Goal: Task Accomplishment & Management: Use online tool/utility

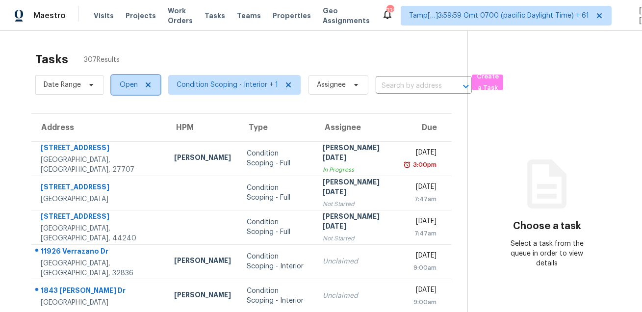
click at [128, 92] on span "Open" at bounding box center [135, 85] width 49 height 20
click at [210, 84] on span "Condition Scoping - Interior + 1" at bounding box center [228, 85] width 102 height 10
click at [68, 82] on span "Date Range" at bounding box center [62, 85] width 37 height 10
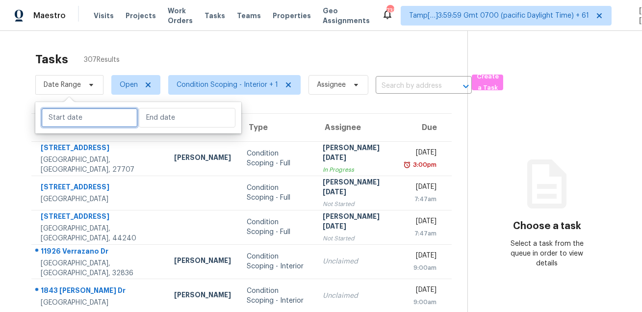
click at [98, 109] on input "text" at bounding box center [89, 118] width 97 height 20
select select "7"
select select "2025"
select select "8"
select select "2025"
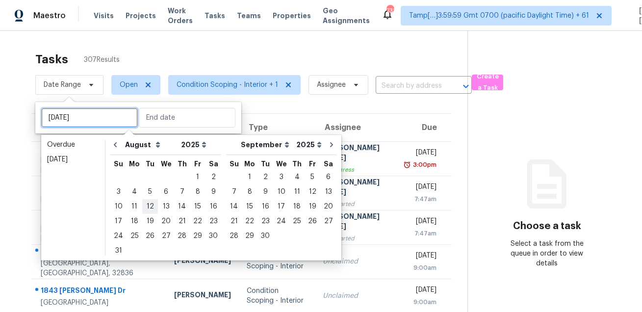
type input "[DATE]"
click at [135, 206] on div "11" at bounding box center [135, 207] width 16 height 14
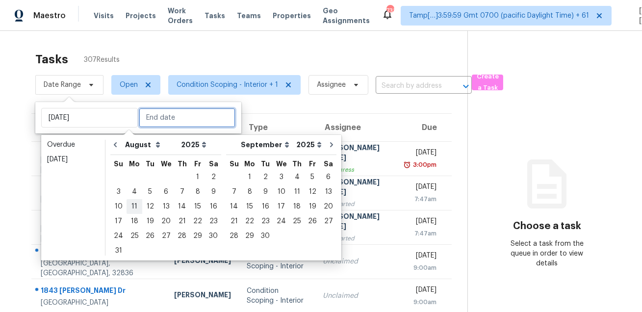
type input "[DATE]"
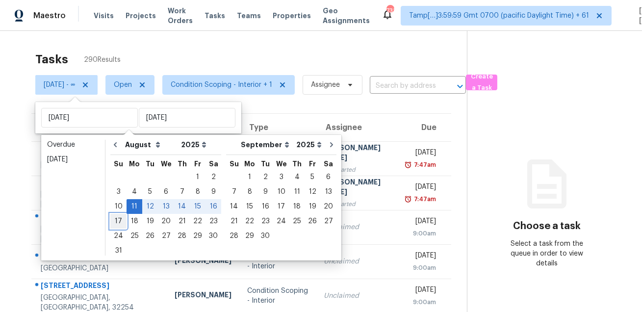
click at [122, 220] on div "17" at bounding box center [118, 221] width 16 height 14
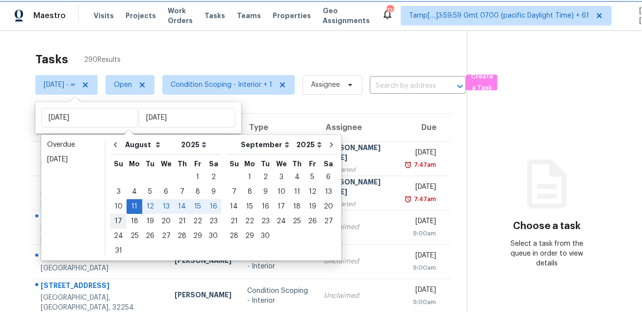
type input "[DATE]"
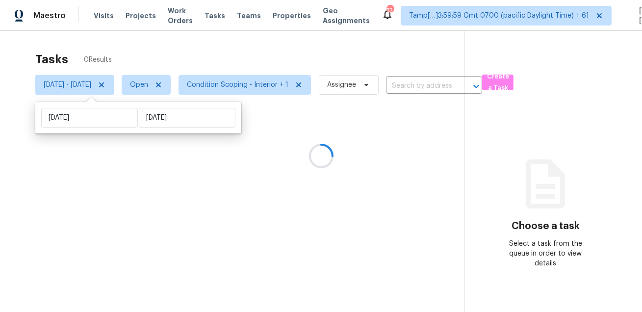
click at [257, 49] on div "Tasks 0 Results" at bounding box center [249, 59] width 429 height 25
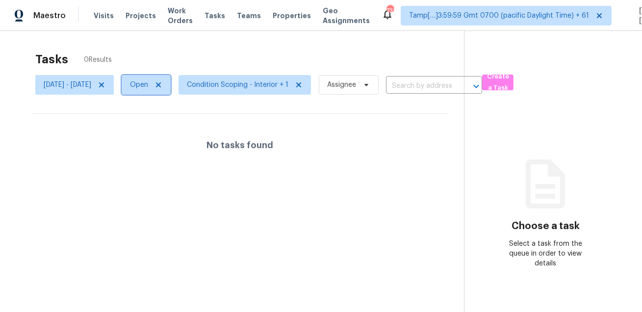
click at [148, 82] on span "Open" at bounding box center [139, 85] width 18 height 10
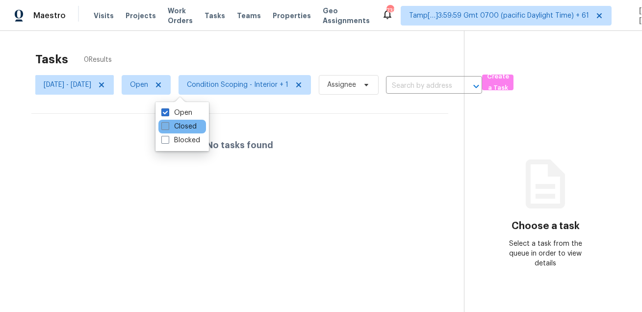
click at [171, 123] on label "Closed" at bounding box center [178, 127] width 35 height 10
click at [168, 123] on input "Closed" at bounding box center [164, 125] width 6 height 6
checkbox input "true"
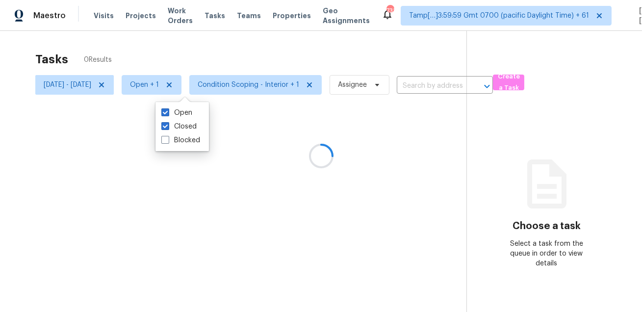
click at [178, 102] on div "Open Closed Blocked" at bounding box center [181, 126] width 53 height 49
click at [173, 108] on label "Open" at bounding box center [176, 113] width 31 height 10
click at [168, 108] on input "Open" at bounding box center [164, 111] width 6 height 6
checkbox input "false"
click at [208, 42] on div at bounding box center [321, 156] width 642 height 312
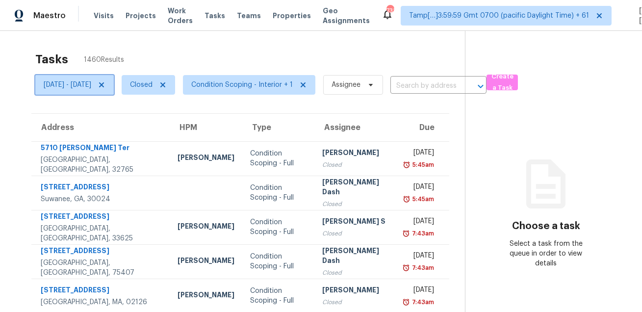
click at [91, 87] on span "[DATE] - [DATE]" at bounding box center [68, 85] width 48 height 10
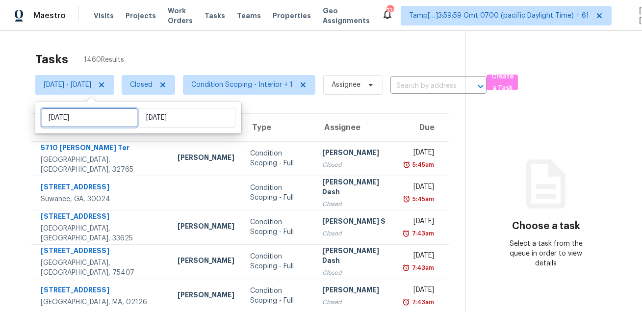
click at [96, 121] on input "[DATE]" at bounding box center [89, 118] width 97 height 20
select select "7"
select select "2025"
select select "8"
select select "2025"
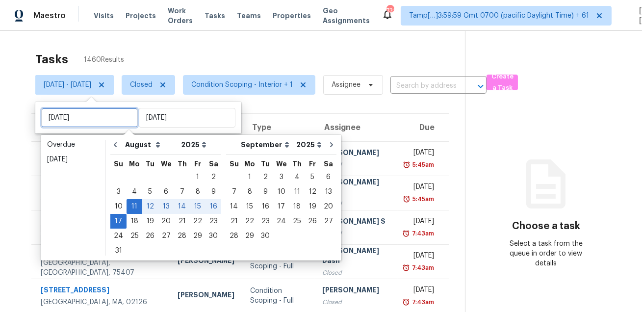
type input "[DATE]"
click at [228, 36] on div "Tasks 1460 Results [DATE] - [DATE] Closed Condition Scoping - Interior + 1 Assi…" at bounding box center [321, 275] width 642 height 489
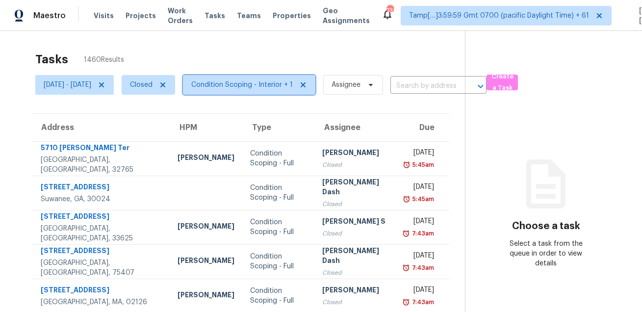
click at [248, 77] on span "Condition Scoping - Interior + 1" at bounding box center [249, 85] width 132 height 20
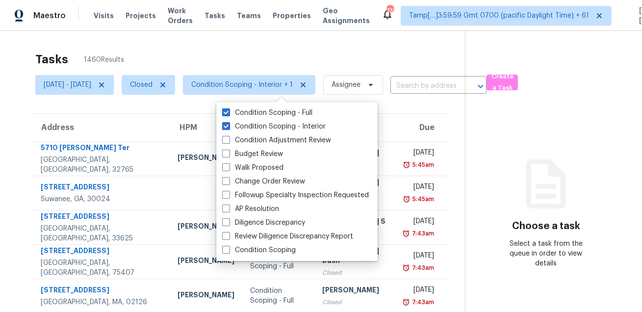
click at [270, 47] on div "Tasks 1460 Results" at bounding box center [250, 59] width 430 height 25
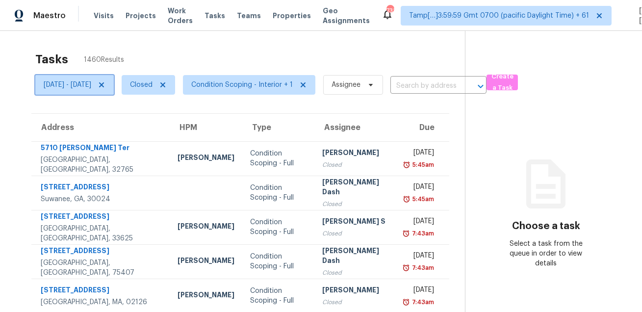
click at [91, 80] on span "[DATE] - [DATE]" at bounding box center [68, 85] width 48 height 10
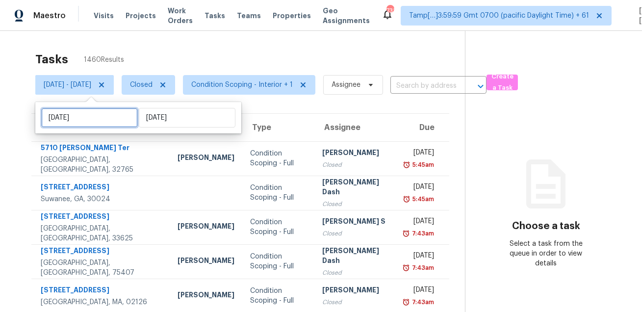
click at [104, 111] on input "[DATE]" at bounding box center [89, 118] width 97 height 20
select select "7"
select select "2025"
select select "8"
select select "2025"
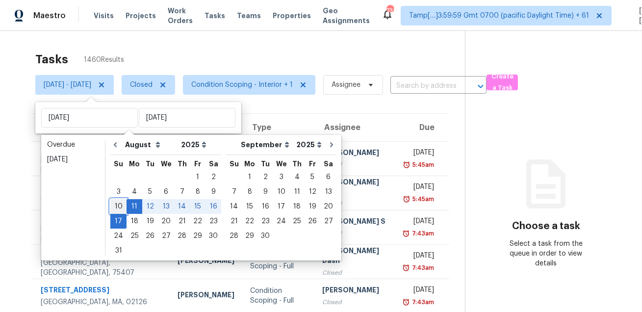
click at [120, 209] on div "10" at bounding box center [118, 207] width 16 height 14
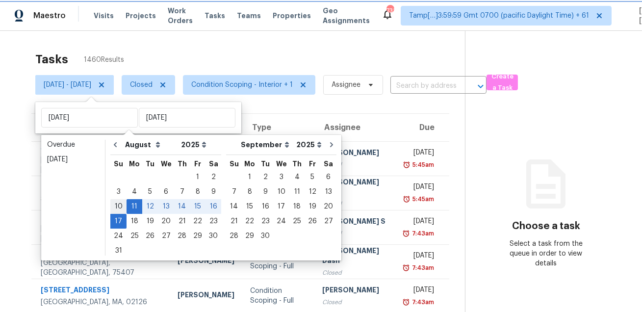
type input "[DATE]"
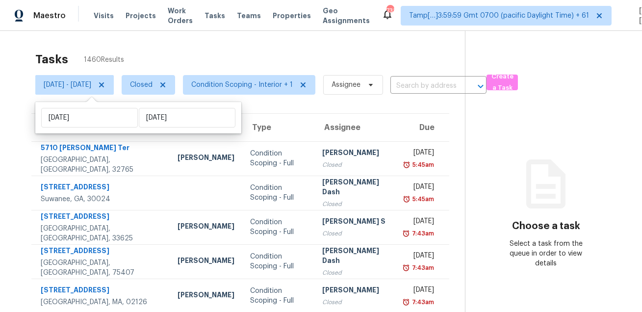
click at [197, 47] on div "Tasks 1460 Results" at bounding box center [250, 59] width 430 height 25
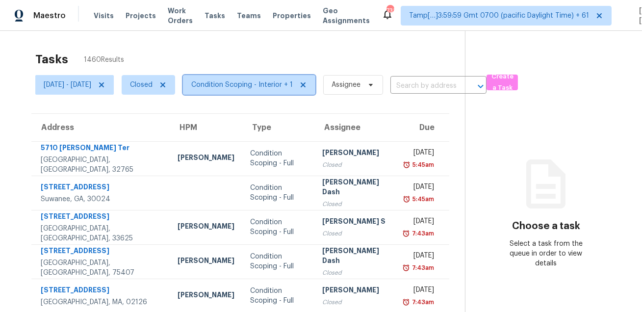
click at [246, 88] on span "Condition Scoping - Interior + 1" at bounding box center [242, 85] width 102 height 10
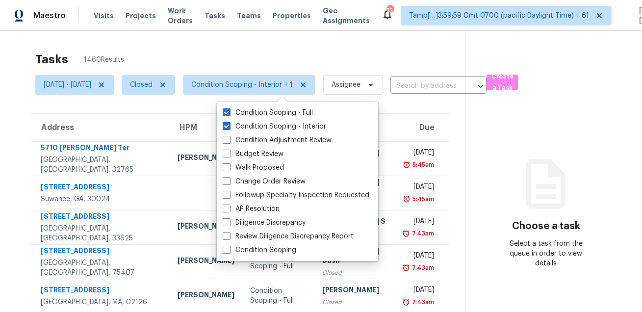
click at [260, 65] on div "Tasks 1460 Results" at bounding box center [250, 59] width 430 height 25
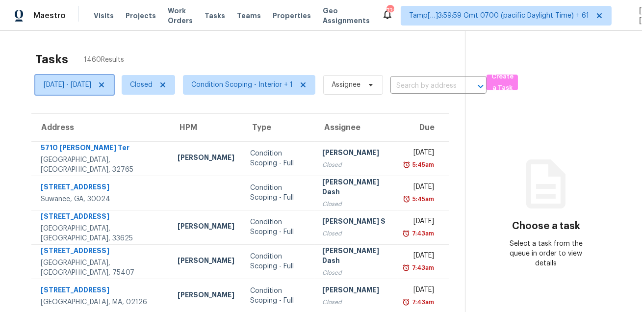
click at [91, 81] on span "[DATE] - [DATE]" at bounding box center [68, 85] width 48 height 10
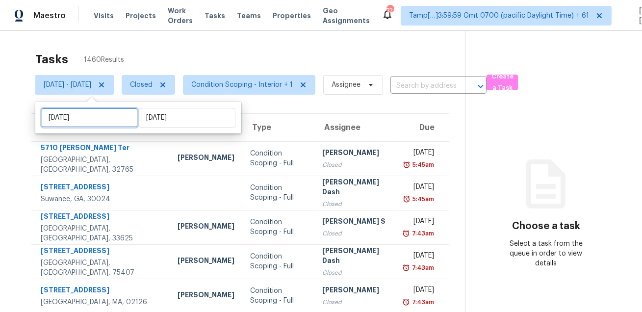
select select "7"
select select "2025"
select select "8"
select select "2025"
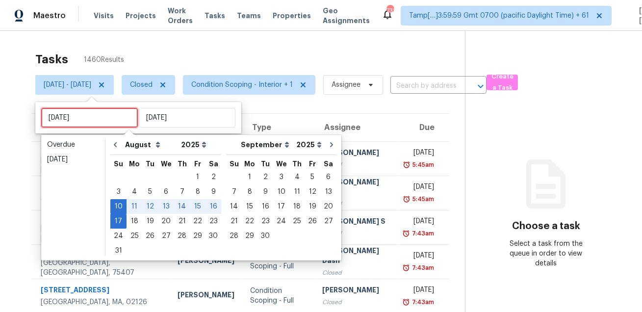
click at [100, 116] on input "[DATE]" at bounding box center [89, 118] width 97 height 20
click at [135, 206] on div "11" at bounding box center [135, 207] width 16 height 14
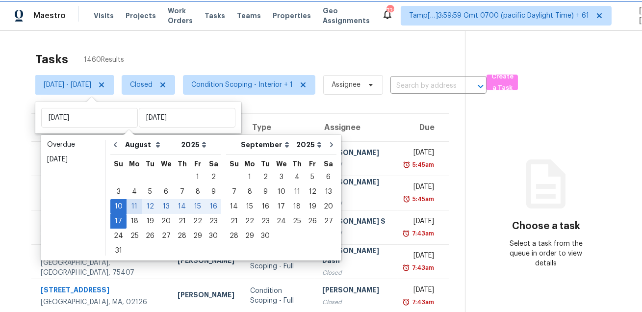
type input "[DATE]"
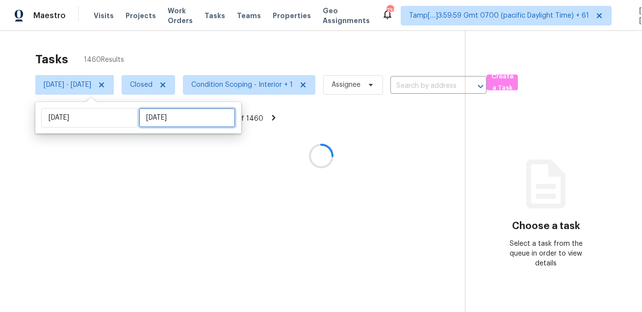
select select "7"
select select "2025"
select select "8"
select select "2025"
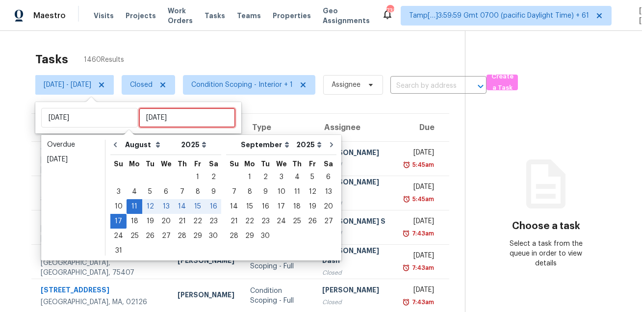
click at [161, 113] on input "[DATE]" at bounding box center [187, 118] width 97 height 20
type input "[DATE]"
click at [187, 40] on div "Tasks 1460 Results [DATE] - [DATE] Closed Condition Scoping - Interior + 1 Assi…" at bounding box center [321, 275] width 642 height 489
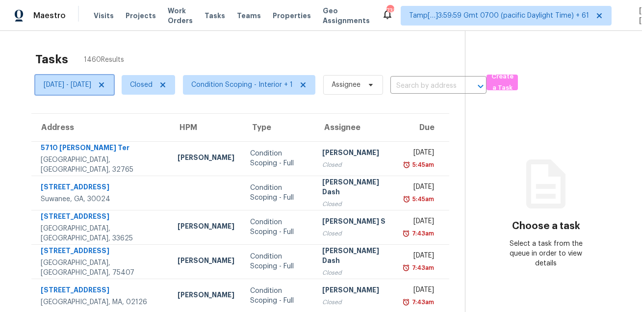
click at [91, 83] on span "[DATE] - [DATE]" at bounding box center [68, 85] width 48 height 10
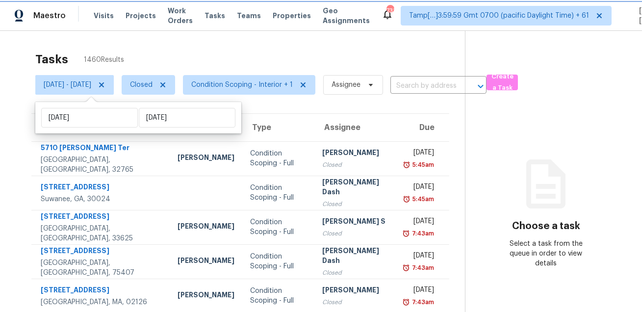
click at [106, 92] on span "[DATE] - [DATE]" at bounding box center [74, 85] width 78 height 20
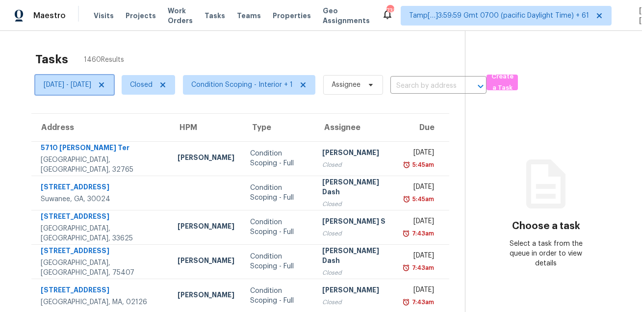
click at [106, 92] on span "[DATE] - [DATE]" at bounding box center [74, 85] width 78 height 20
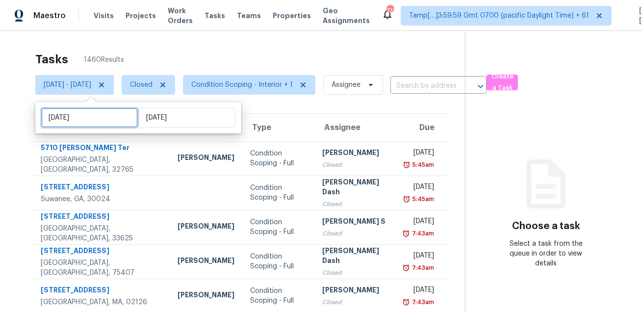
click at [108, 113] on input "[DATE]" at bounding box center [89, 118] width 97 height 20
select select "7"
select select "2025"
select select "8"
select select "2025"
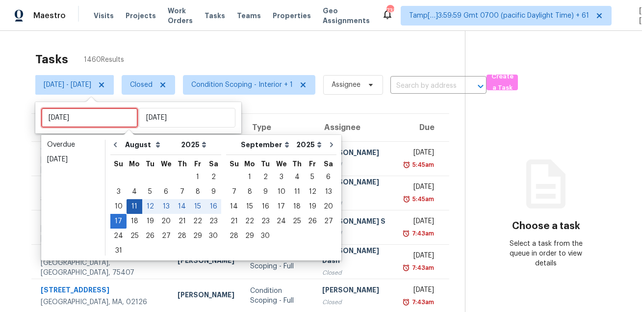
type input "[DATE]"
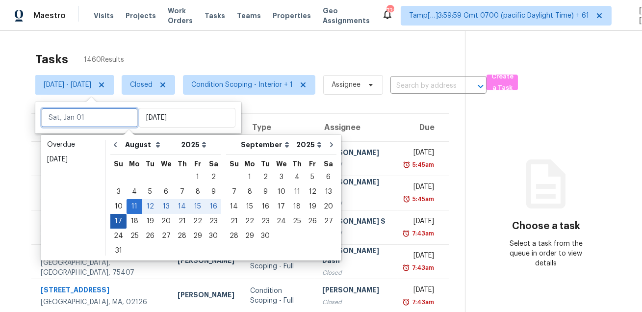
type input "[DATE]"
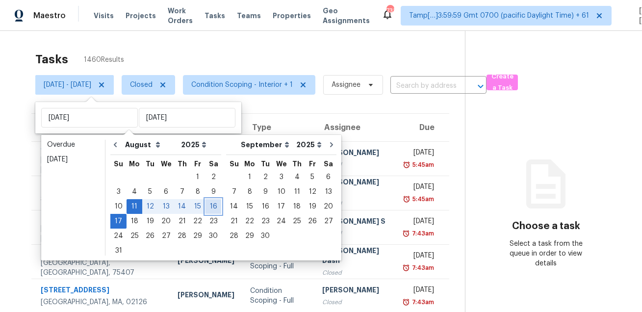
click at [206, 204] on div "16" at bounding box center [213, 207] width 16 height 14
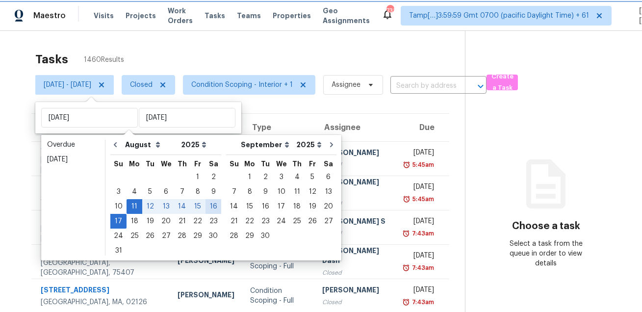
type input "[DATE]"
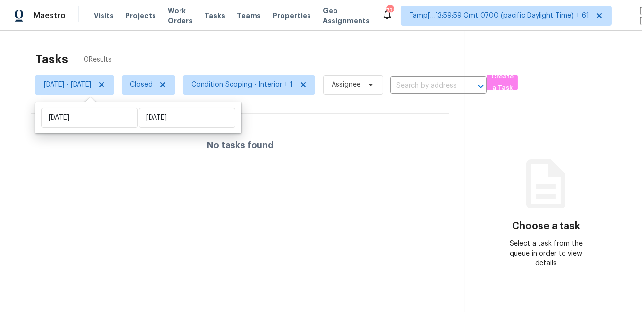
click at [213, 44] on div "Tasks 0 Results [DATE] - [DATE] Closed Condition Scoping - Interior + 1 Assigne…" at bounding box center [321, 187] width 642 height 312
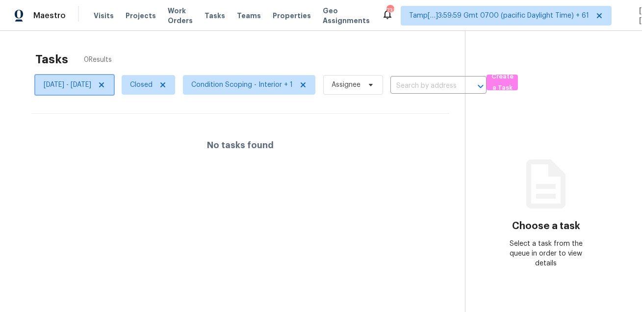
click at [91, 87] on span "[DATE] - [DATE]" at bounding box center [68, 85] width 48 height 10
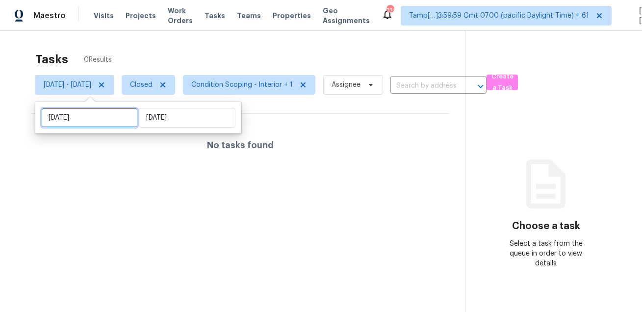
click at [90, 118] on input "[DATE]" at bounding box center [89, 118] width 97 height 20
select select "7"
select select "2025"
select select "8"
select select "2025"
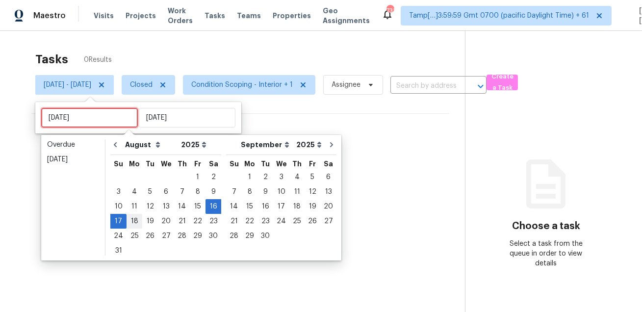
type input "[DATE]"
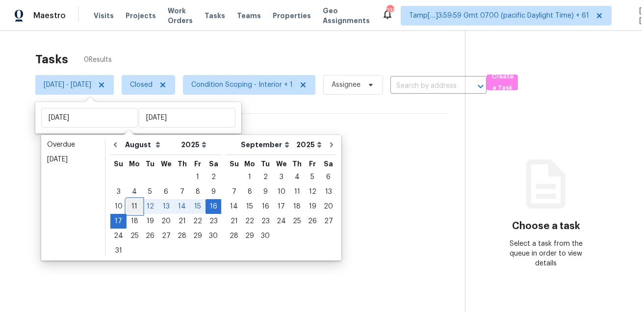
click at [133, 208] on div "11" at bounding box center [135, 207] width 16 height 14
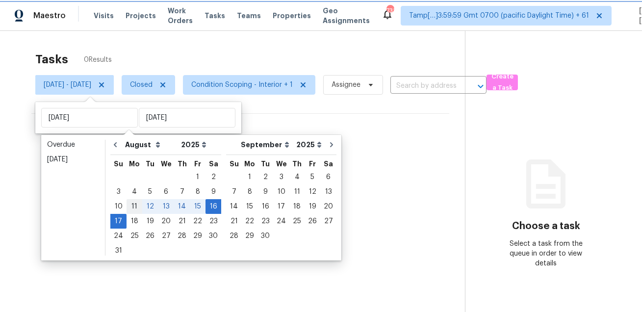
type input "[DATE]"
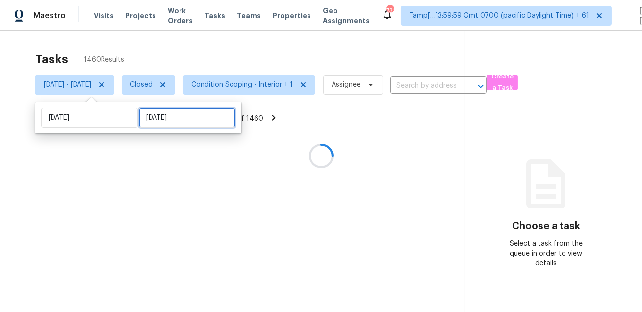
click at [149, 118] on input "[DATE]" at bounding box center [187, 118] width 97 height 20
select select "7"
select select "2025"
select select "8"
select select "2025"
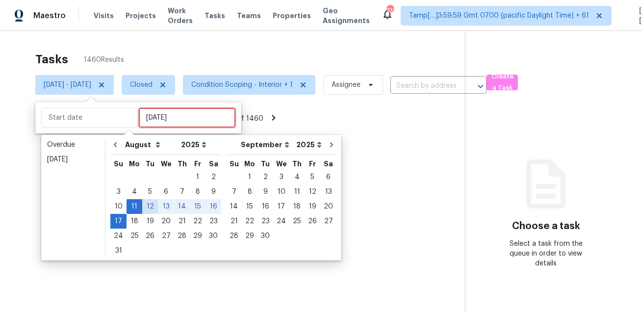
type input "[DATE]"
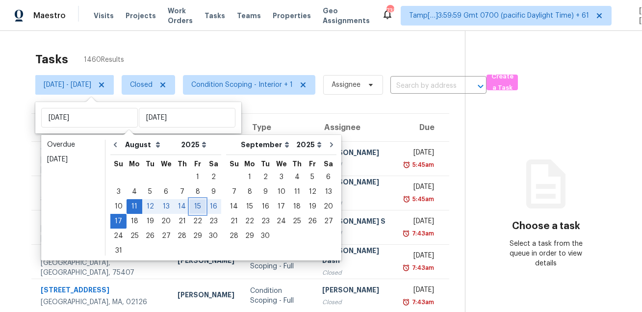
click at [195, 206] on div "15" at bounding box center [198, 207] width 16 height 14
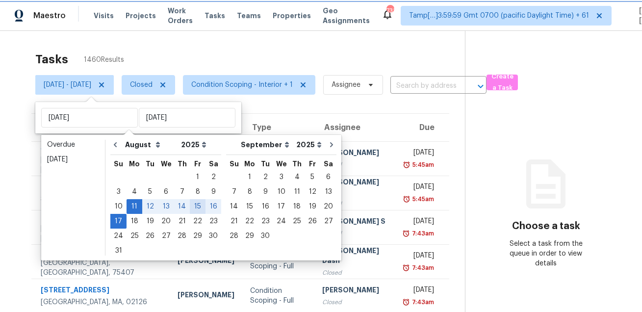
type input "[DATE]"
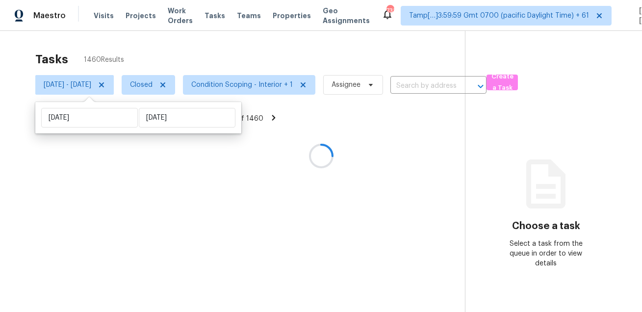
click at [218, 55] on div at bounding box center [321, 156] width 642 height 312
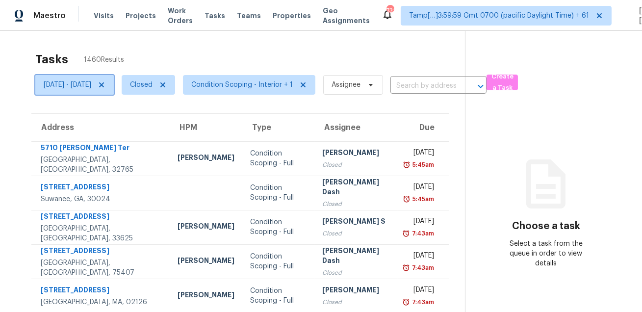
click at [73, 89] on span "[DATE] - [DATE]" at bounding box center [68, 85] width 48 height 10
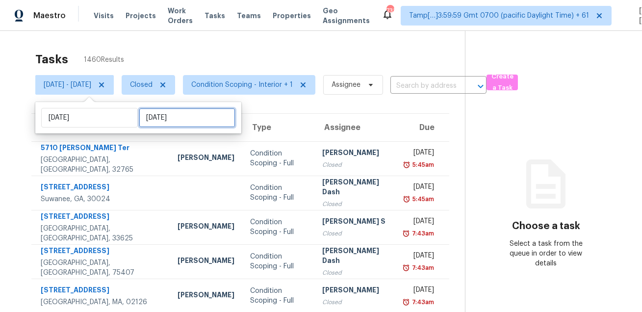
click at [148, 119] on input "[DATE]" at bounding box center [187, 118] width 97 height 20
select select "7"
select select "2025"
select select "8"
select select "2025"
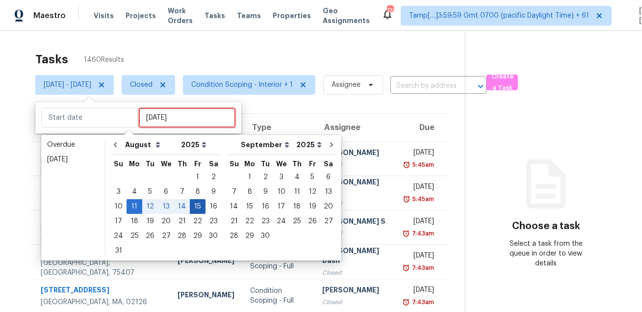
type input "[DATE]"
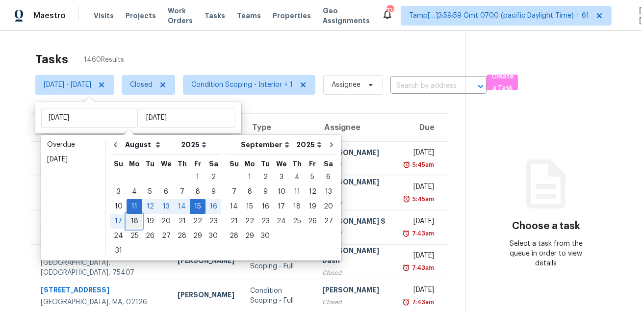
click at [133, 224] on div "18" at bounding box center [135, 221] width 16 height 14
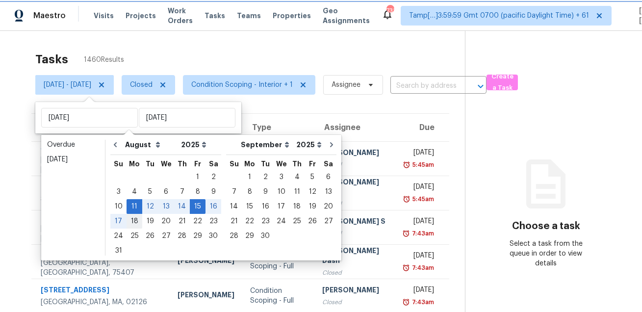
type input "[DATE]"
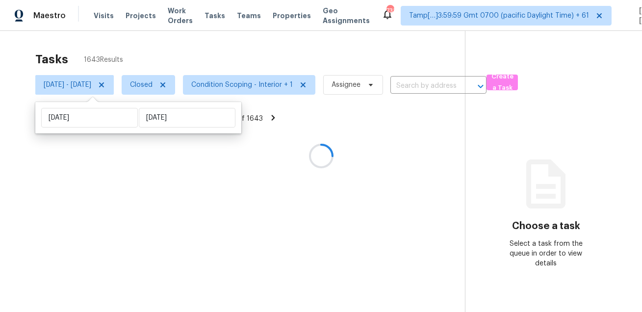
click at [235, 60] on div at bounding box center [321, 156] width 642 height 312
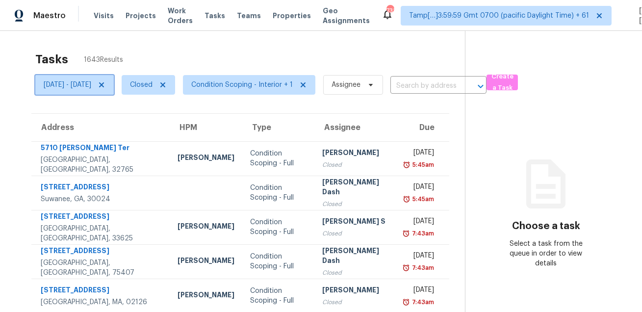
click at [74, 80] on span "[DATE] - [DATE]" at bounding box center [68, 85] width 48 height 10
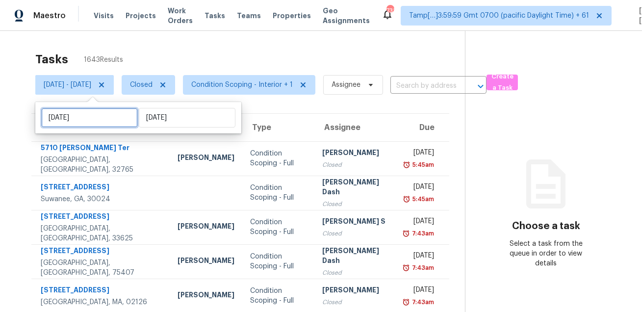
click at [98, 117] on input "[DATE]" at bounding box center [89, 118] width 97 height 20
select select "7"
select select "2025"
select select "8"
select select "2025"
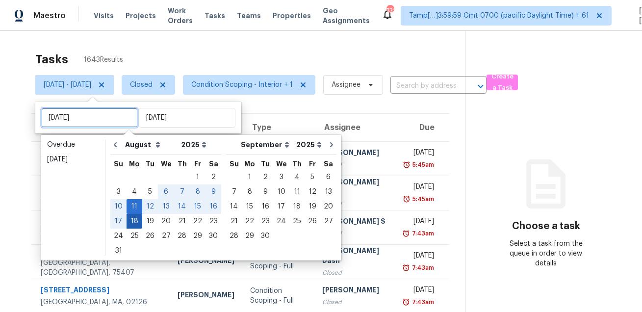
type input "[DATE]"
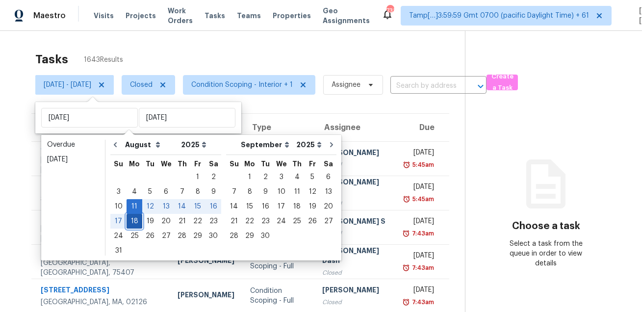
click at [136, 219] on div "18" at bounding box center [135, 221] width 16 height 14
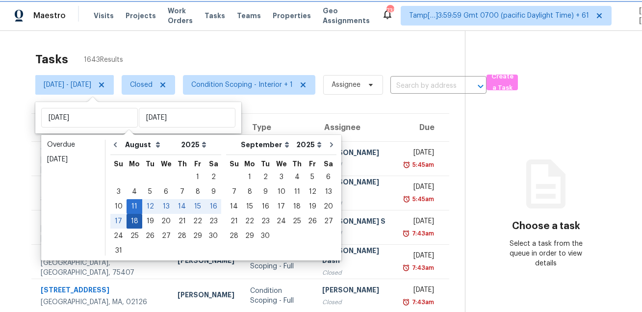
type input "[DATE]"
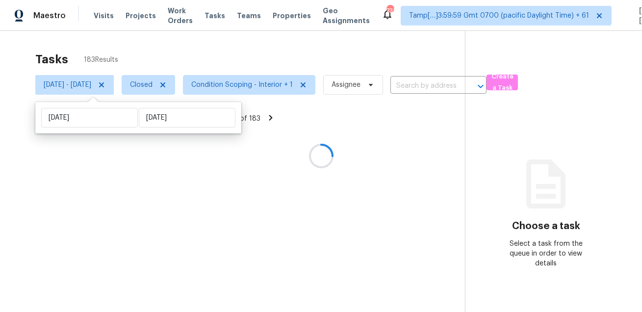
click at [198, 39] on div at bounding box center [321, 156] width 642 height 312
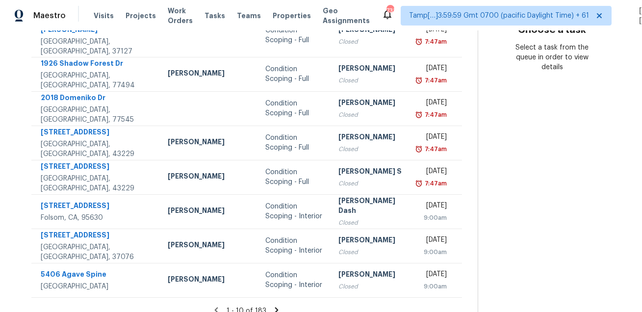
scroll to position [207, 0]
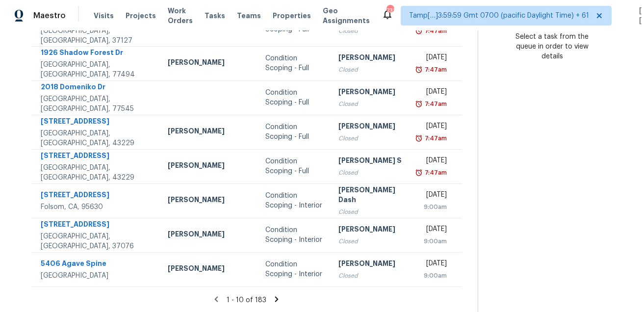
click at [273, 301] on icon at bounding box center [276, 299] width 9 height 9
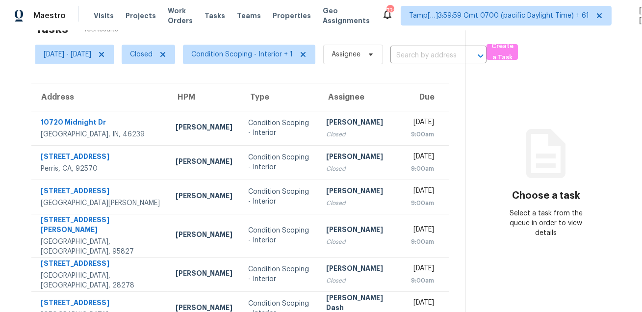
scroll to position [199, 0]
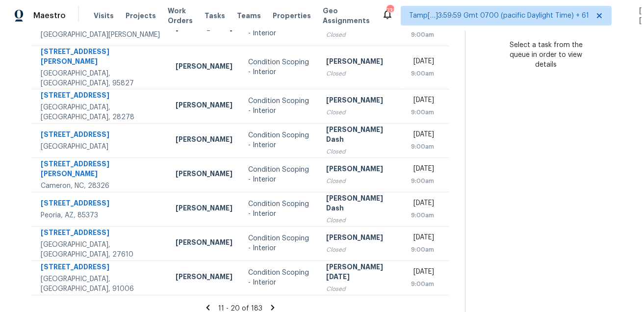
click at [273, 305] on icon at bounding box center [272, 307] width 3 height 5
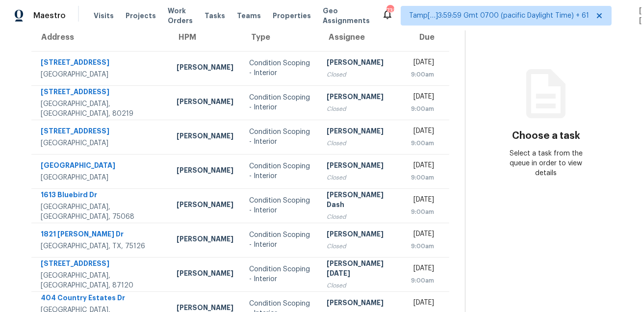
scroll to position [0, 0]
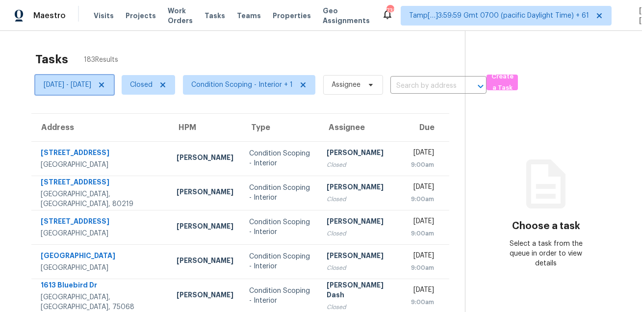
click at [82, 83] on span "[DATE] - [DATE]" at bounding box center [68, 85] width 48 height 10
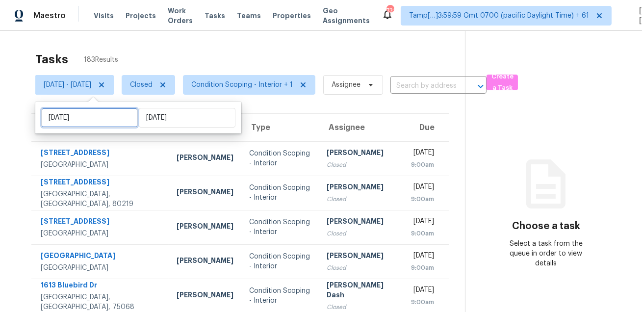
click at [76, 118] on input "[DATE]" at bounding box center [89, 118] width 97 height 20
select select "7"
select select "2025"
select select "8"
select select "2025"
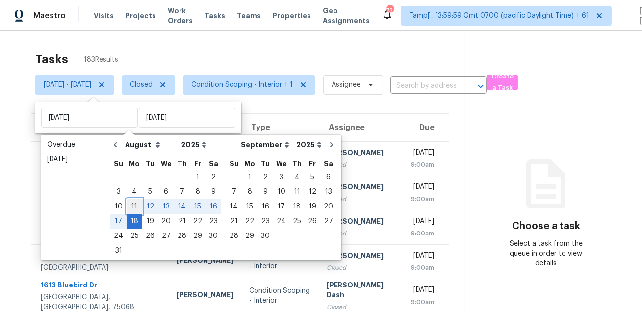
click at [133, 205] on div "11" at bounding box center [135, 207] width 16 height 14
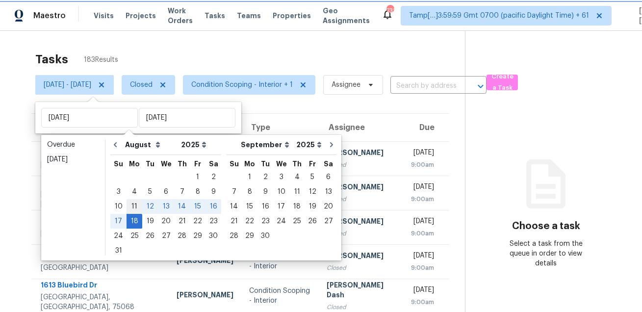
type input "[DATE]"
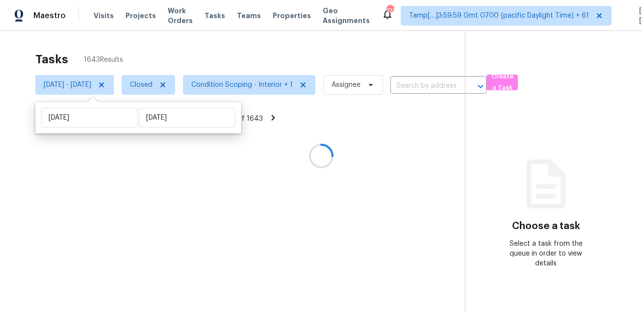
click at [188, 59] on div at bounding box center [321, 156] width 642 height 312
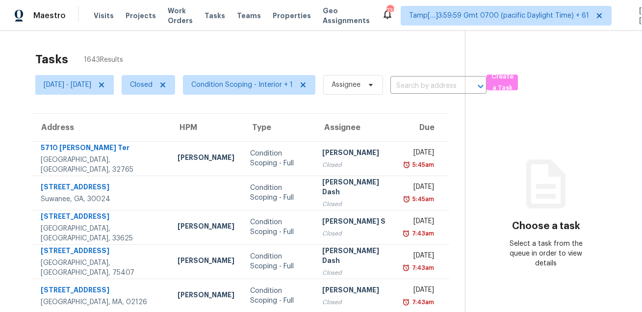
click at [229, 51] on div "Tasks 1643 Results" at bounding box center [250, 59] width 430 height 25
click at [260, 45] on div "Tasks 1643 Results [DATE] - [DATE] Closed Condition Scoping - Interior + 1 Assi…" at bounding box center [321, 275] width 642 height 489
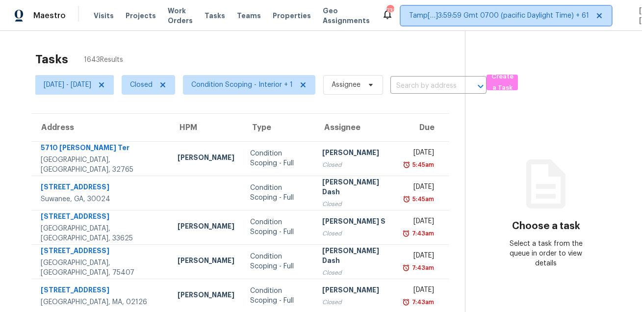
click at [461, 19] on span "Tamp[…]3:59:59 Gmt 0700 (pacific Daylight Time) + 61" at bounding box center [499, 16] width 180 height 10
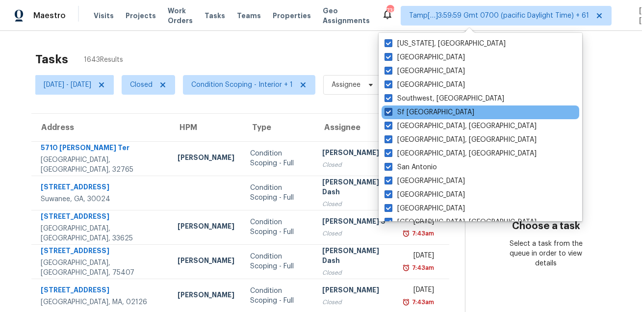
scroll to position [657, 0]
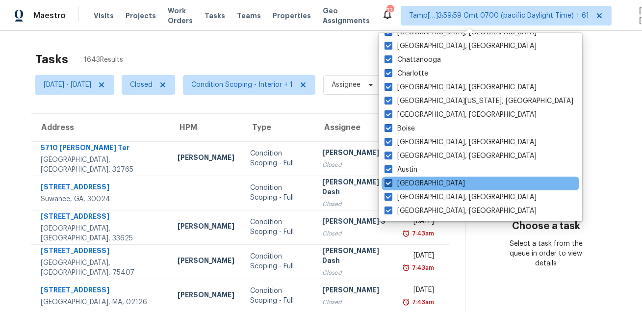
click at [403, 186] on label "[GEOGRAPHIC_DATA]" at bounding box center [424, 183] width 80 height 10
click at [391, 185] on input "[GEOGRAPHIC_DATA]" at bounding box center [387, 181] width 6 height 6
checkbox input "false"
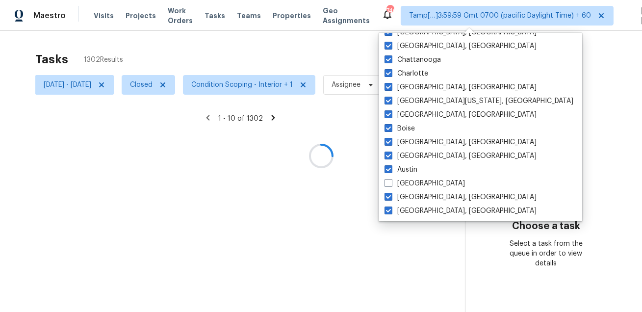
click at [295, 48] on div at bounding box center [321, 156] width 642 height 312
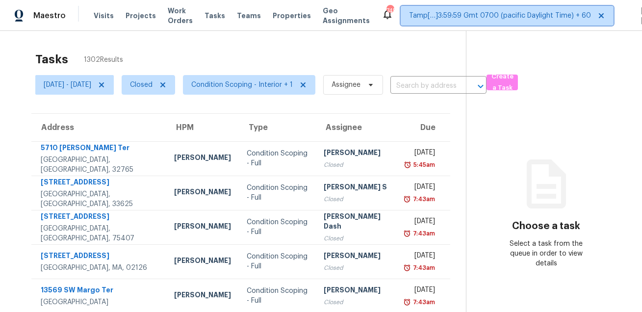
click at [416, 14] on span "Tamp[…]3:59:59 Gmt 0700 (pacific Daylight Time) + 60" at bounding box center [500, 16] width 182 height 10
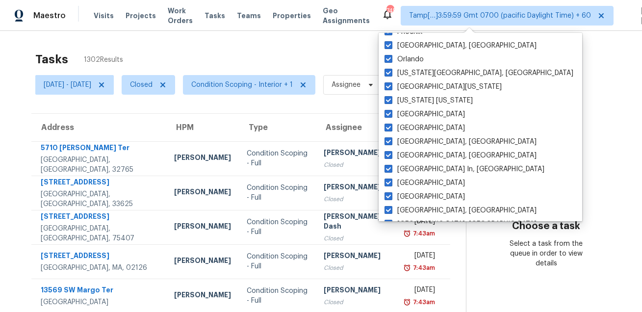
scroll to position [657, 0]
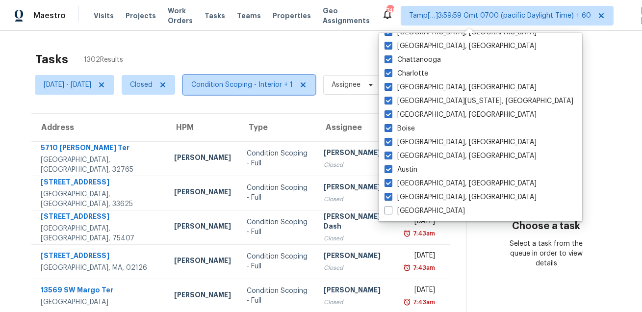
click at [305, 83] on icon at bounding box center [303, 84] width 5 height 5
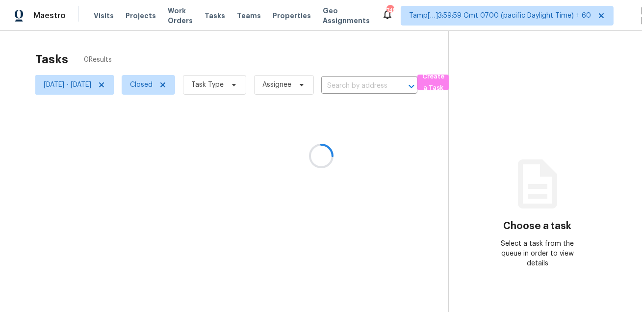
click at [236, 80] on div at bounding box center [321, 156] width 642 height 312
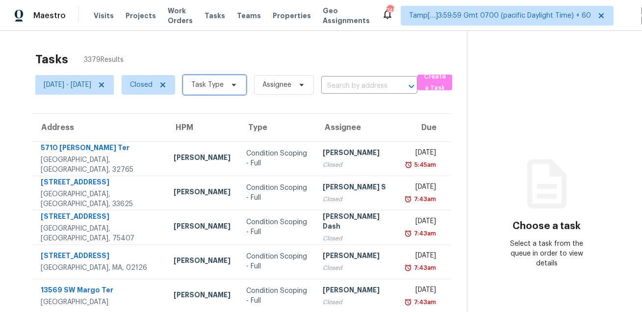
click at [224, 80] on span "Task Type" at bounding box center [207, 85] width 32 height 10
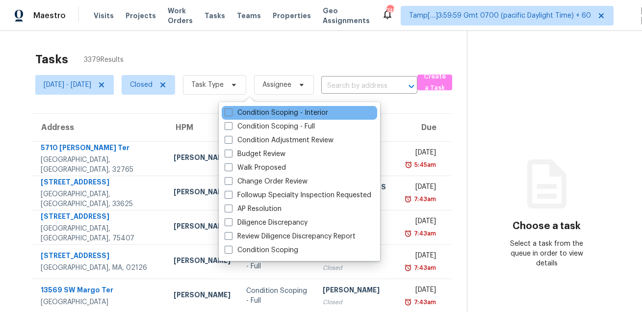
click at [278, 106] on div "Condition Scoping - Interior" at bounding box center [299, 113] width 155 height 14
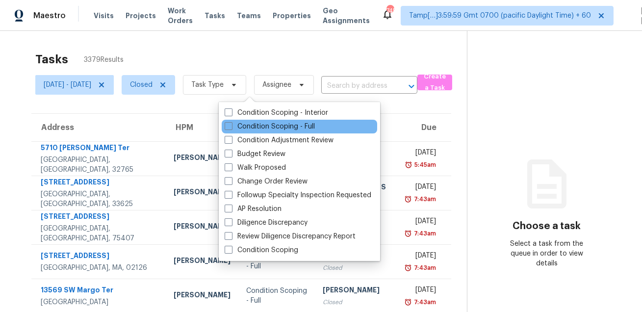
click at [274, 121] on div "Condition Scoping - Full" at bounding box center [299, 127] width 155 height 14
click at [268, 127] on label "Condition Scoping - Full" at bounding box center [270, 127] width 90 height 10
click at [231, 127] on input "Condition Scoping - Full" at bounding box center [228, 125] width 6 height 6
checkbox input "true"
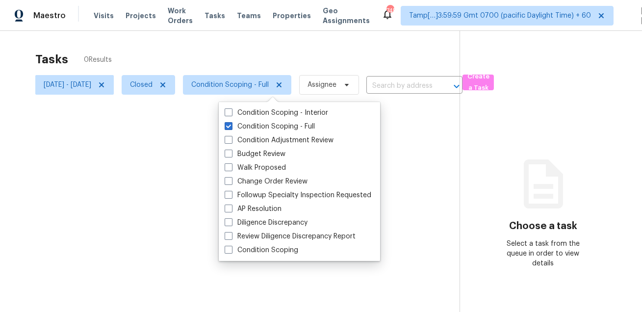
click at [264, 50] on div at bounding box center [321, 156] width 642 height 312
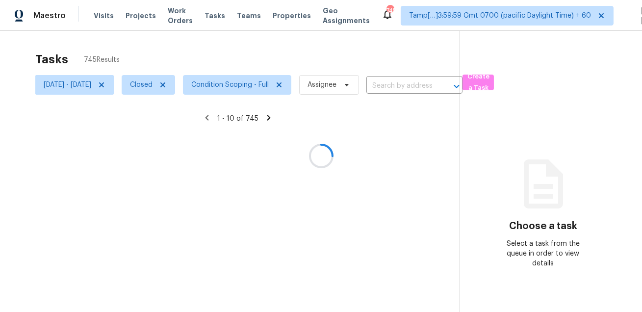
click at [176, 89] on div at bounding box center [321, 156] width 642 height 312
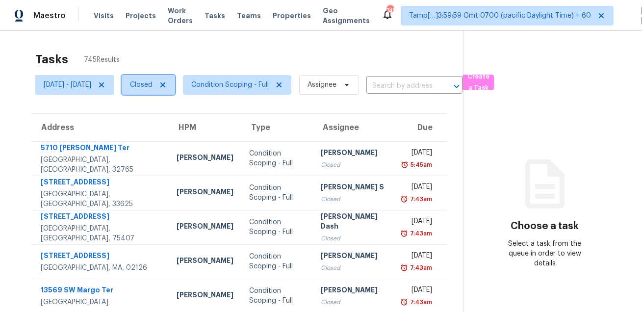
click at [153, 89] on span "Closed" at bounding box center [141, 85] width 23 height 10
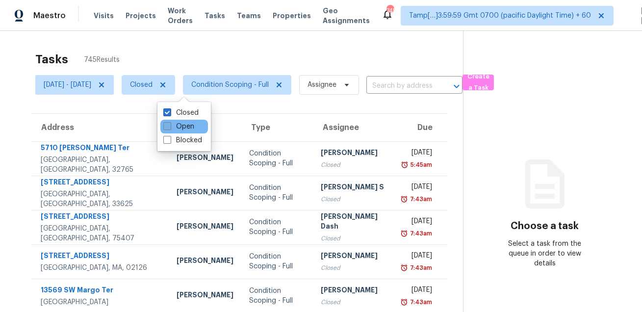
click at [170, 126] on span at bounding box center [167, 126] width 8 height 8
click at [170, 126] on input "Open" at bounding box center [166, 125] width 6 height 6
checkbox input "true"
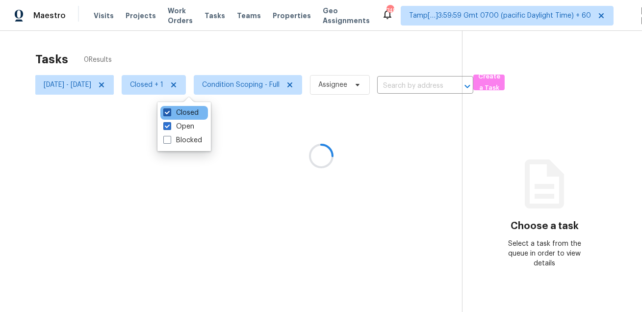
click at [180, 109] on label "Closed" at bounding box center [180, 113] width 35 height 10
click at [170, 109] on input "Closed" at bounding box center [166, 111] width 6 height 6
checkbox input "false"
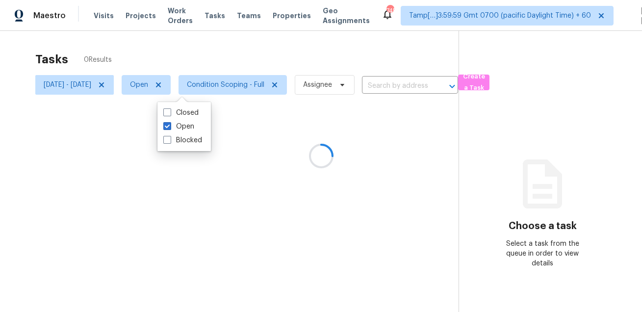
click at [212, 20] on div at bounding box center [321, 156] width 642 height 312
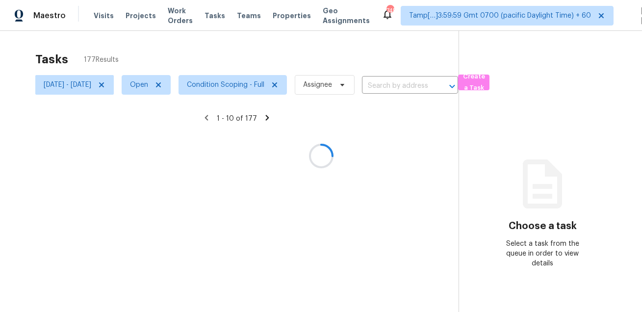
click at [205, 43] on div at bounding box center [321, 156] width 642 height 312
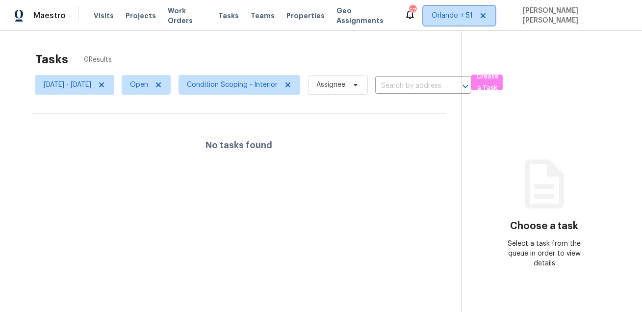
click at [461, 13] on span "Orlando + 51" at bounding box center [459, 16] width 72 height 20
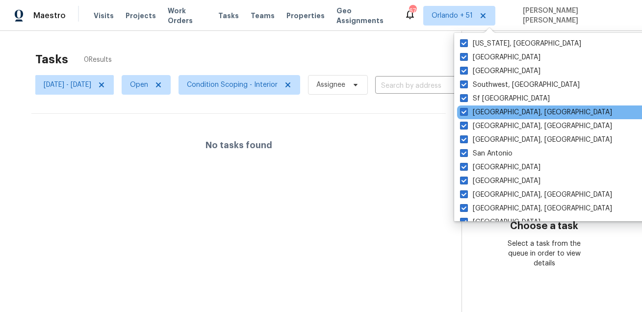
scroll to position [657, 0]
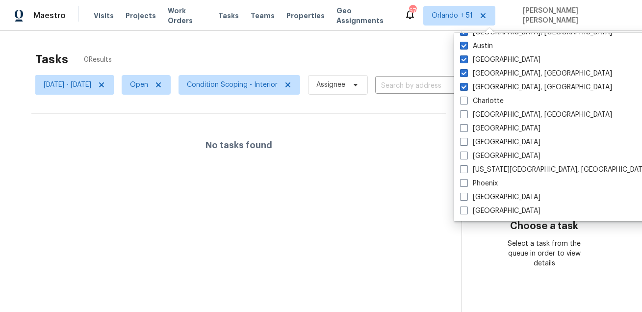
click at [424, 59] on div "Tasks 0 Results" at bounding box center [248, 59] width 426 height 25
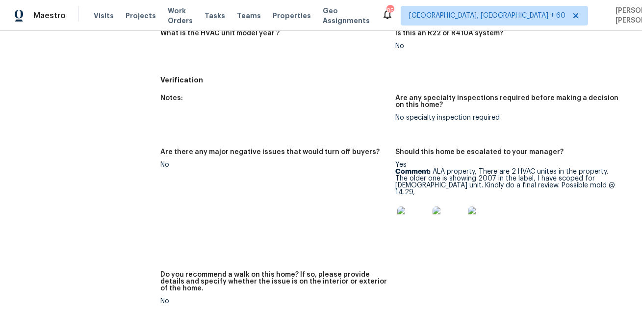
scroll to position [1539, 0]
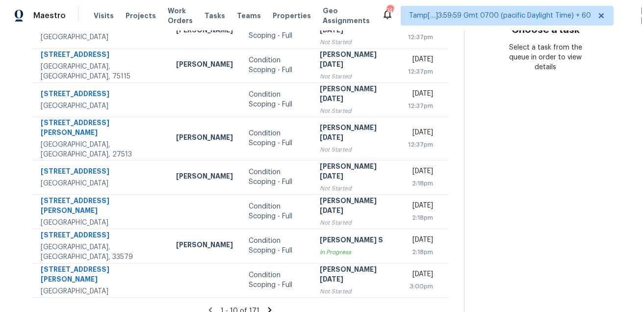
scroll to position [199, 0]
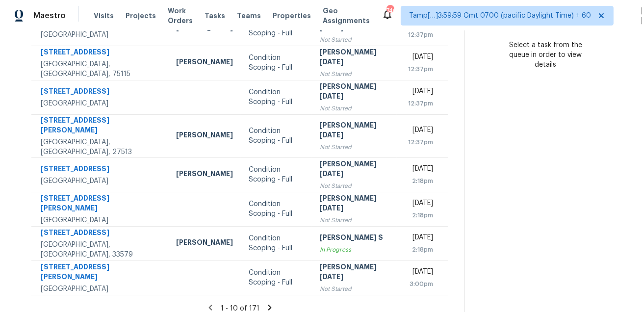
click at [269, 303] on icon at bounding box center [269, 307] width 9 height 9
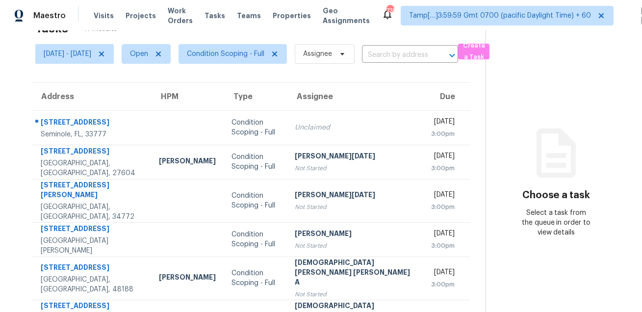
scroll to position [0, 0]
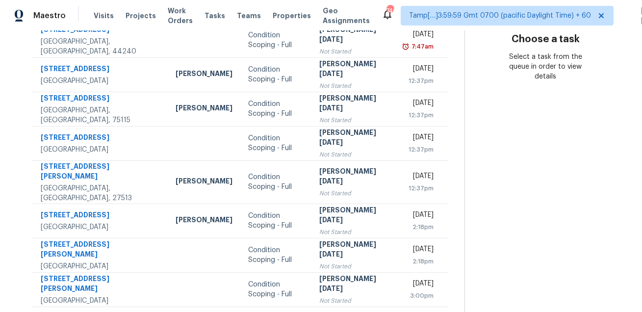
scroll to position [199, 0]
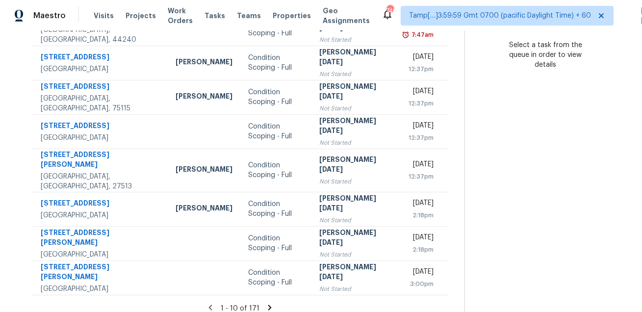
click at [268, 305] on icon at bounding box center [269, 307] width 3 height 5
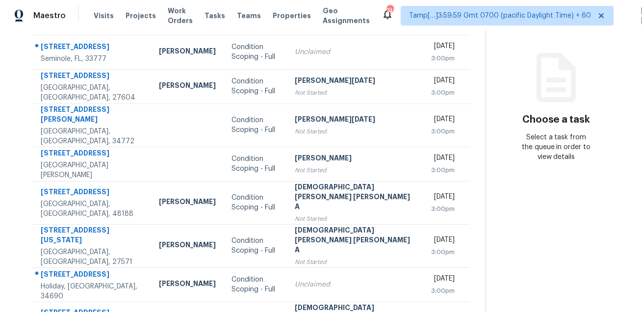
scroll to position [44, 0]
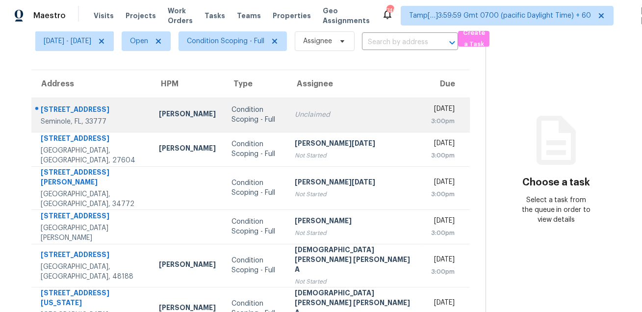
click at [71, 113] on div "8913 90th Way" at bounding box center [92, 110] width 102 height 12
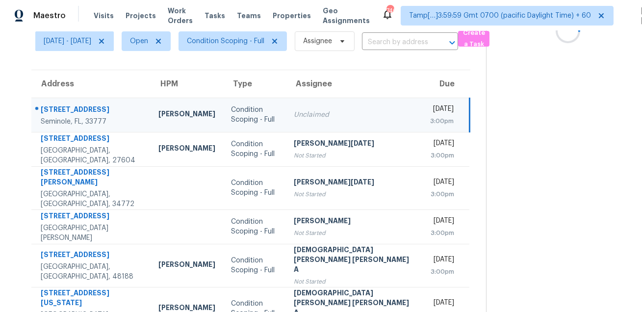
click at [71, 113] on div "8913 90th Way" at bounding box center [92, 110] width 102 height 12
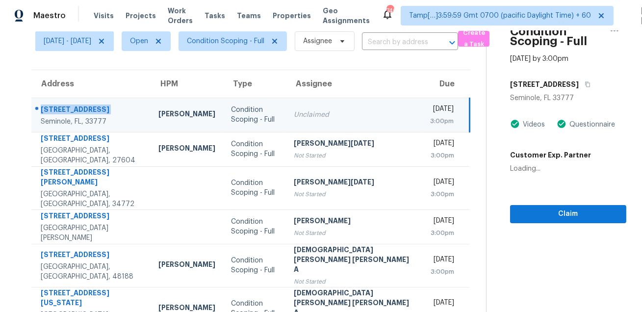
copy div "8913 90th Way"
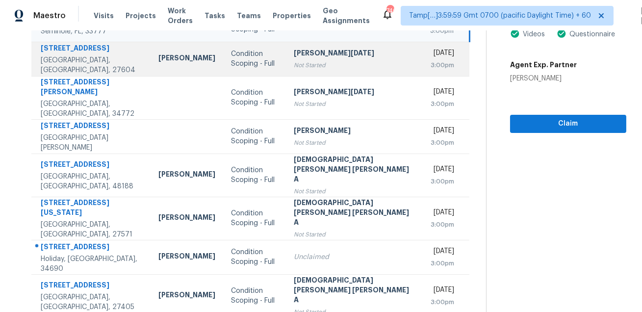
scroll to position [199, 0]
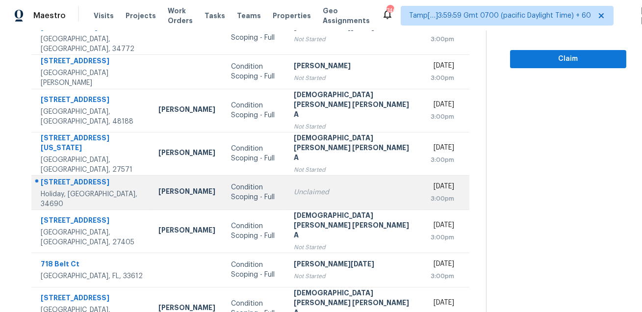
click at [49, 176] on div at bounding box center [87, 182] width 111 height 13
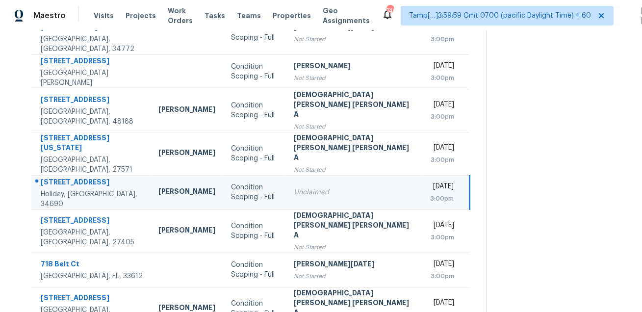
click at [49, 176] on div at bounding box center [87, 182] width 111 height 13
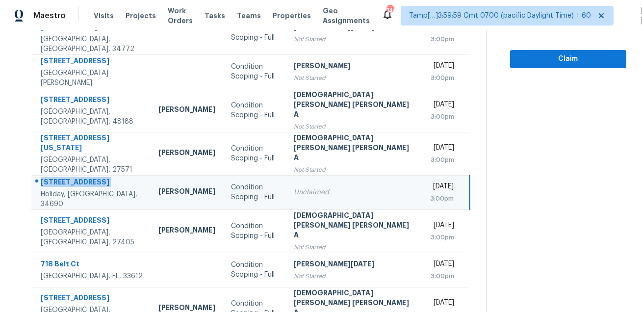
copy div "6141 Staunton Dr"
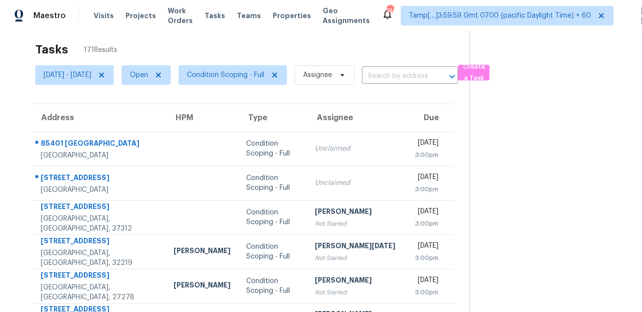
scroll to position [0, 0]
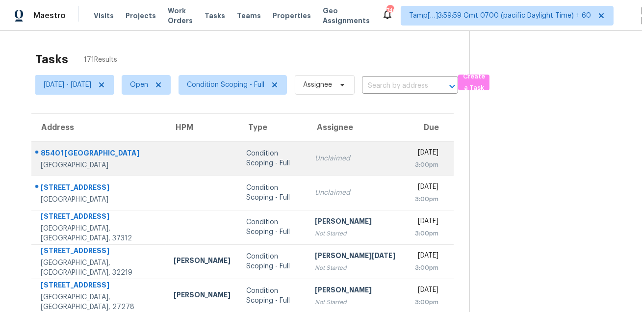
click at [101, 153] on div "85401 Fall River Pkwy" at bounding box center [99, 154] width 117 height 12
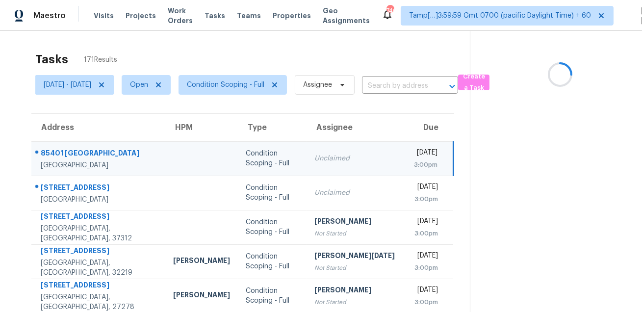
click at [101, 153] on div "85401 Fall River Pkwy" at bounding box center [99, 154] width 117 height 12
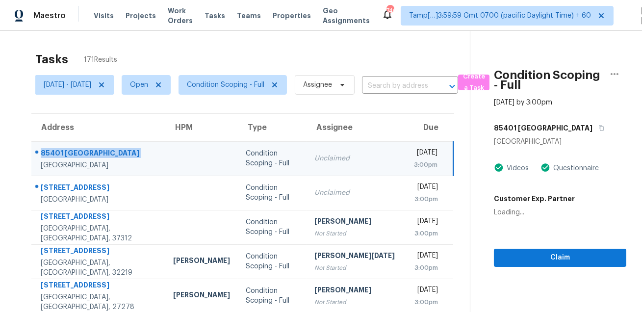
copy div "85401 Fall River Pkwy"
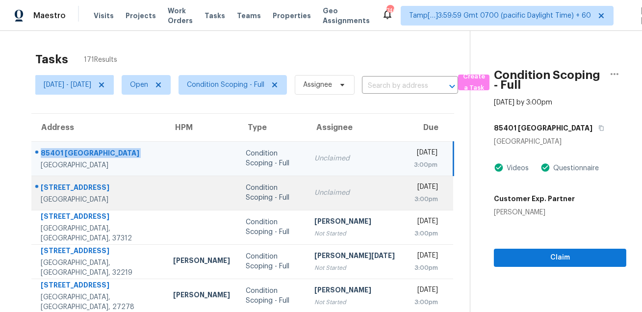
click at [79, 184] on div "1000 56th Ave N" at bounding box center [99, 188] width 117 height 12
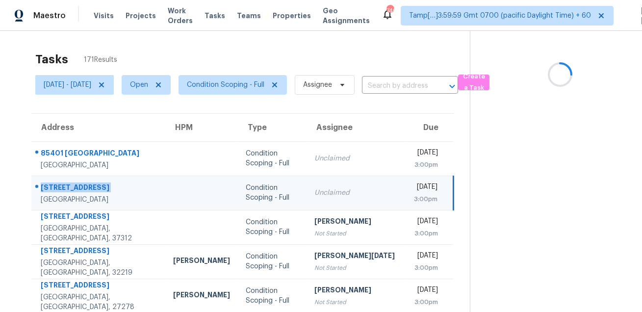
click at [79, 184] on div "1000 56th Ave N" at bounding box center [99, 188] width 117 height 12
copy div "1000 56th Ave N"
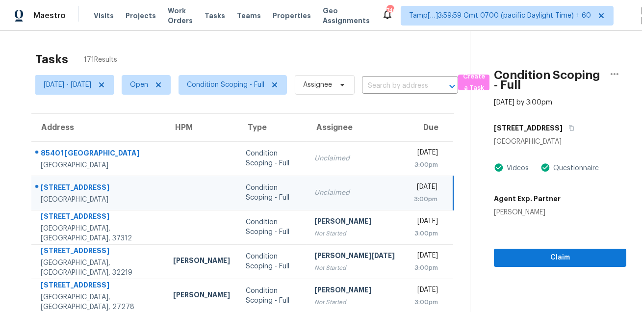
click at [246, 194] on div "Condition Scoping - Full" at bounding box center [272, 193] width 53 height 20
click at [568, 127] on icon "button" at bounding box center [571, 128] width 6 height 6
click at [76, 182] on div "1000 56th Ave N" at bounding box center [99, 188] width 117 height 12
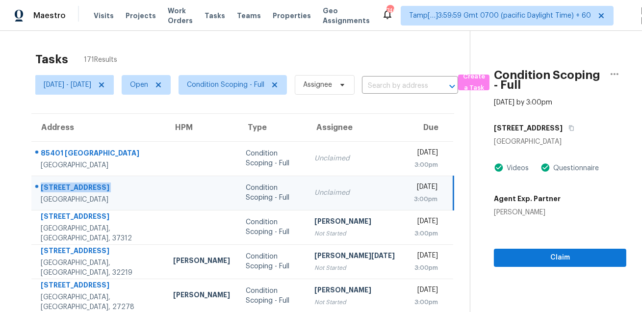
copy div "1000 56th Ave N"
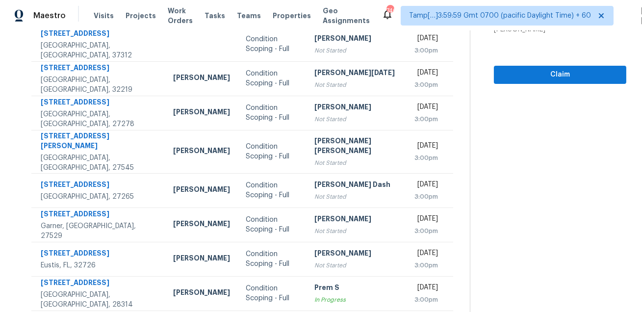
scroll to position [199, 0]
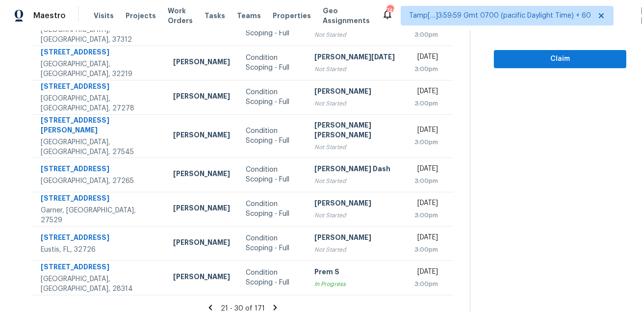
click at [273, 305] on icon at bounding box center [274, 307] width 3 height 5
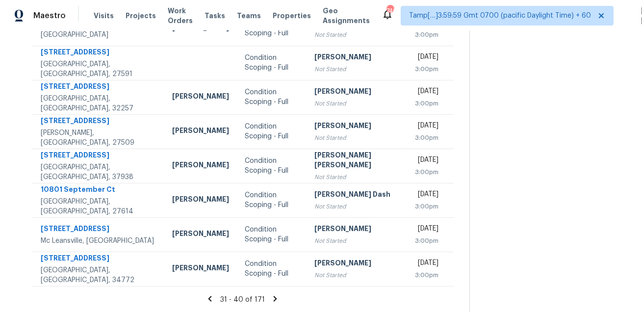
click at [272, 301] on icon at bounding box center [275, 298] width 9 height 9
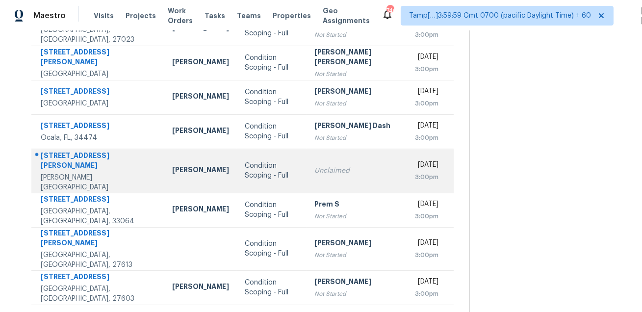
click at [83, 163] on div "32857 Brooks Hawk Ln" at bounding box center [99, 162] width 116 height 22
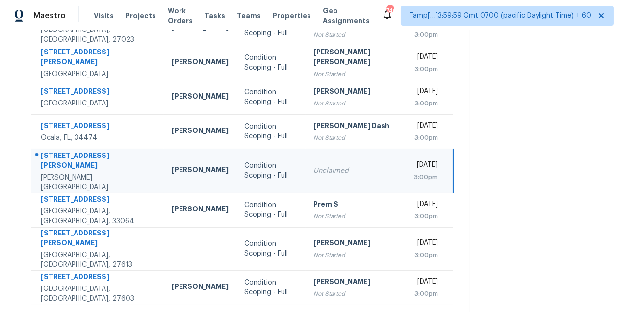
click at [83, 163] on div "32857 Brooks Hawk Ln" at bounding box center [98, 162] width 115 height 22
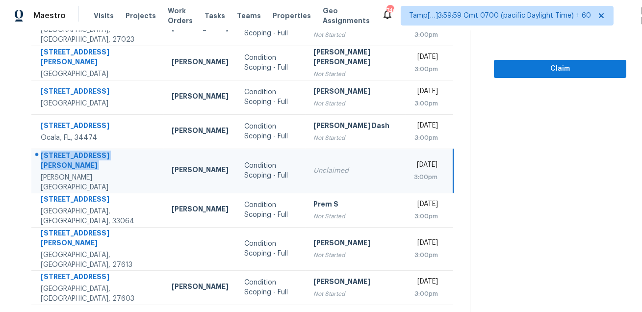
copy div "32857 Brooks Hawk Ln"
click at [273, 311] on icon at bounding box center [275, 317] width 9 height 9
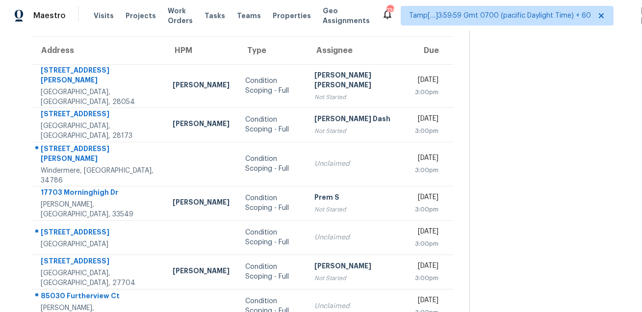
scroll to position [16, 0]
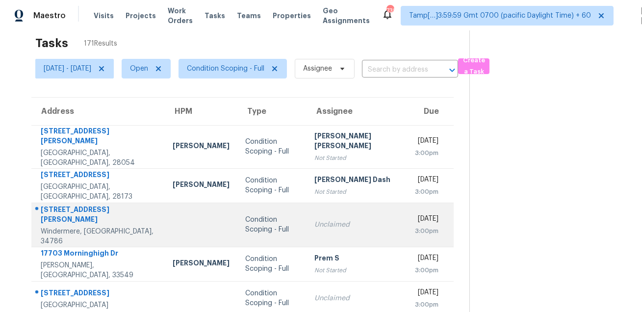
click at [120, 203] on td "9335 Westover Club Cir Windermere, FL, 34786" at bounding box center [97, 225] width 133 height 44
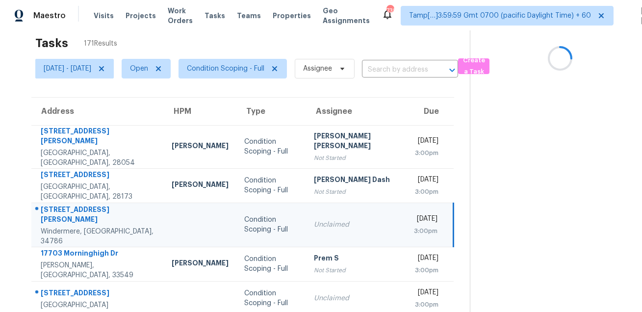
click at [120, 203] on td "9335 Westover Club Cir Windermere, FL, 34786" at bounding box center [97, 225] width 132 height 44
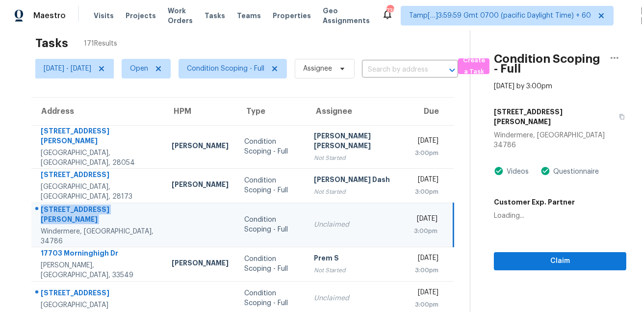
copy div "9335 Westover Club Cir"
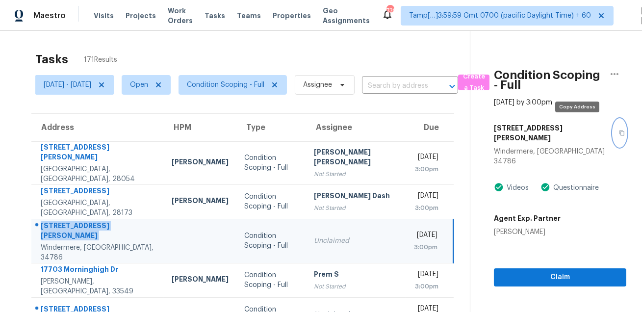
click at [619, 130] on icon "button" at bounding box center [622, 133] width 6 height 6
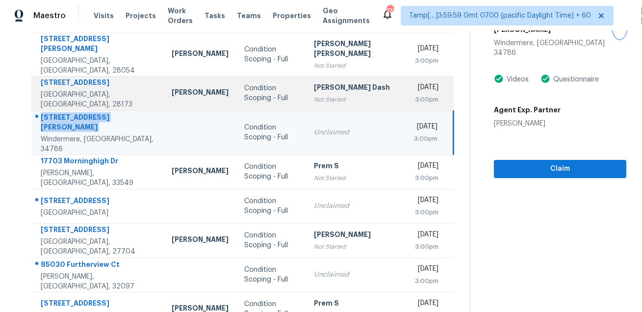
scroll to position [139, 0]
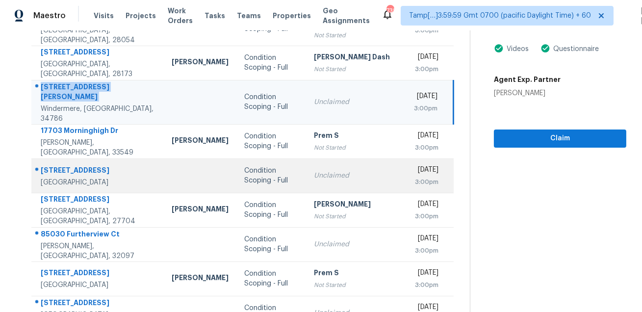
click at [90, 158] on td "37420 Meridian Ave Dade City, FL, 33525" at bounding box center [97, 175] width 132 height 34
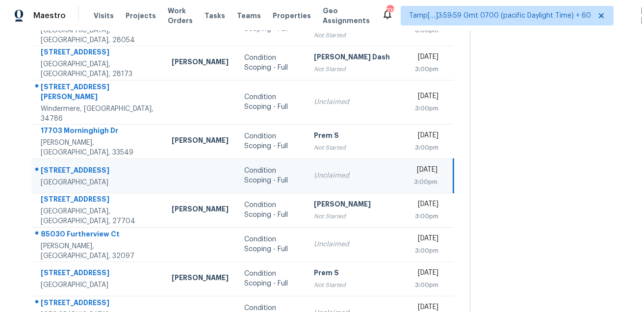
click at [90, 158] on td "37420 Meridian Ave Dade City, FL, 33525" at bounding box center [97, 175] width 132 height 34
copy div "37420 Meridian Ave"
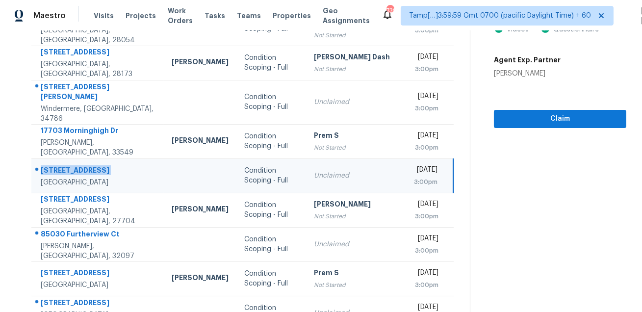
scroll to position [199, 0]
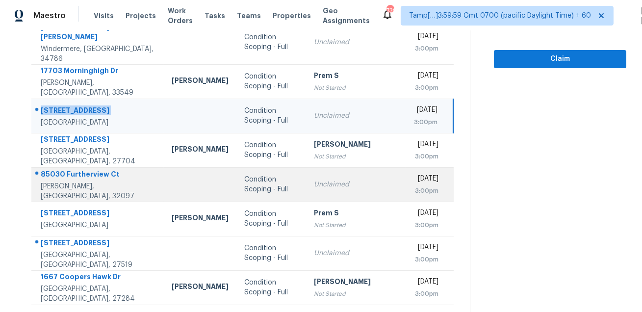
click at [104, 169] on div "85030 Furtherview Ct" at bounding box center [98, 175] width 115 height 12
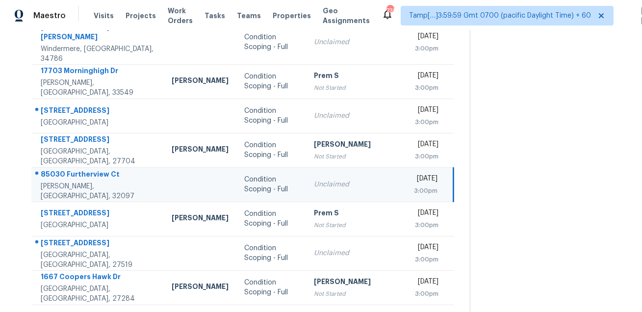
click at [104, 169] on div "85030 Furtherview Ct" at bounding box center [98, 175] width 115 height 12
copy div "85030 Furtherview Ct"
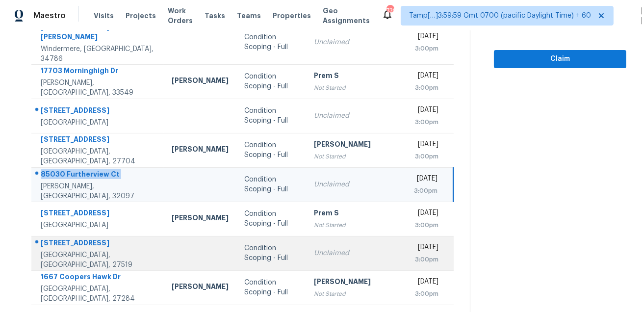
click at [93, 236] on td "217 Old Dock Trl Cary, NC, 27519" at bounding box center [97, 253] width 132 height 34
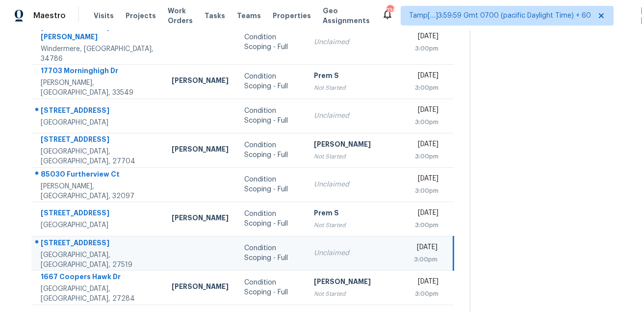
click at [93, 236] on td "217 Old Dock Trl Cary, NC, 27519" at bounding box center [97, 253] width 132 height 34
copy div "217 Old Dock Trl"
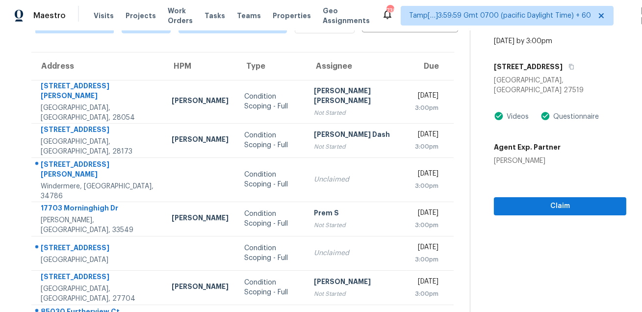
scroll to position [43, 0]
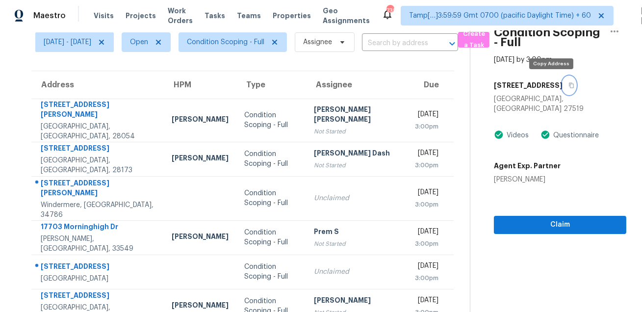
click at [562, 86] on button "button" at bounding box center [568, 85] width 13 height 18
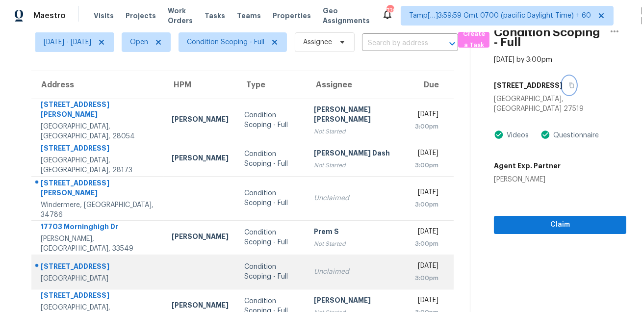
scroll to position [199, 0]
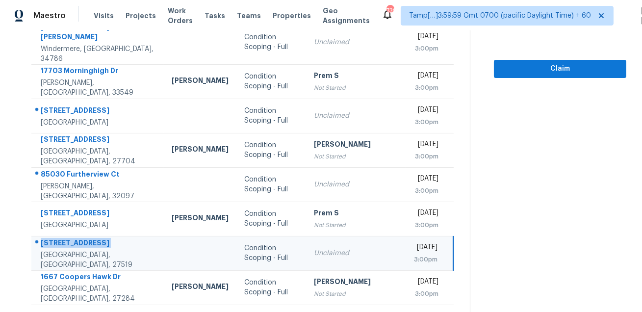
click at [271, 311] on icon at bounding box center [275, 317] width 9 height 9
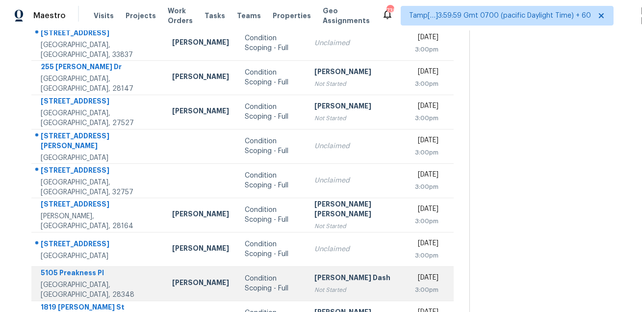
scroll to position [79, 0]
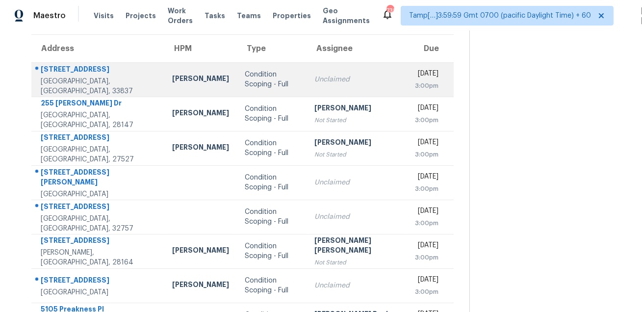
click at [106, 71] on div "558 Knollwood Dr" at bounding box center [99, 70] width 116 height 12
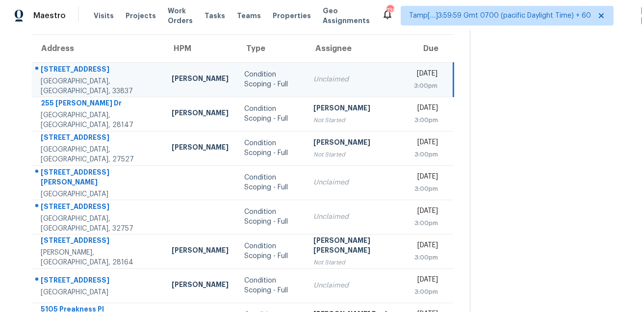
click at [106, 71] on div "558 Knollwood Dr" at bounding box center [98, 70] width 115 height 12
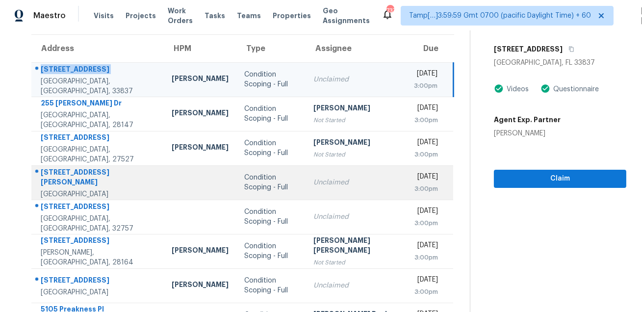
click at [71, 179] on div "3227 Alcott Ave" at bounding box center [98, 178] width 115 height 22
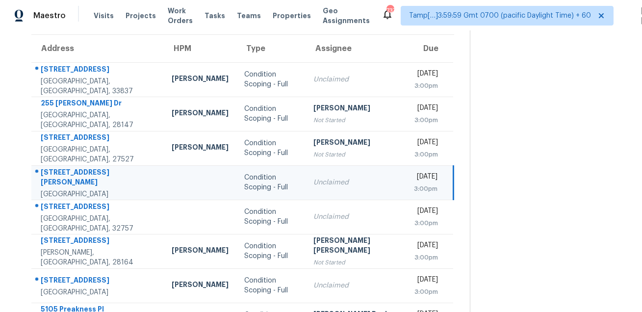
click at [71, 179] on div "3227 Alcott Ave" at bounding box center [98, 178] width 115 height 22
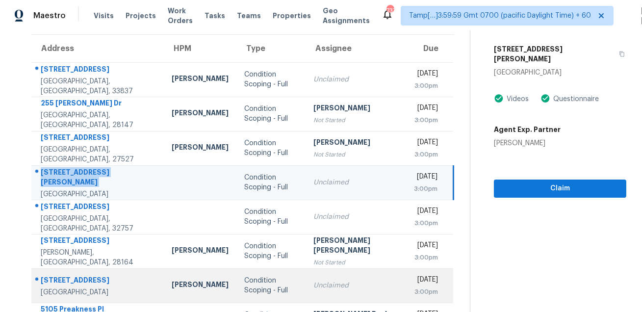
scroll to position [199, 0]
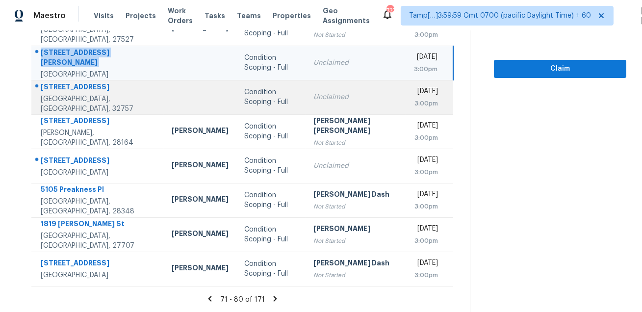
click at [56, 90] on div "1231 Merion Dr" at bounding box center [98, 88] width 115 height 12
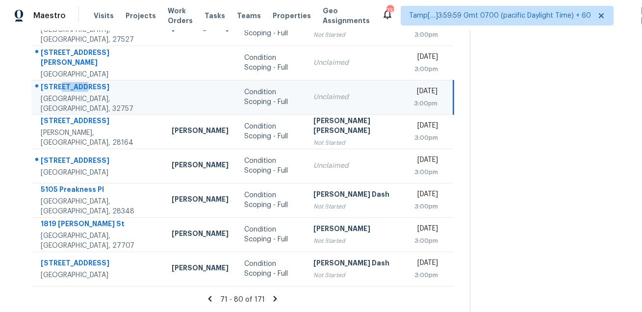
click at [56, 90] on div "1231 Merion Dr" at bounding box center [98, 88] width 115 height 12
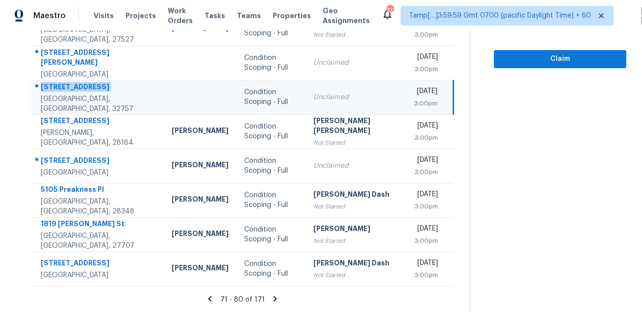
scroll to position [49, 0]
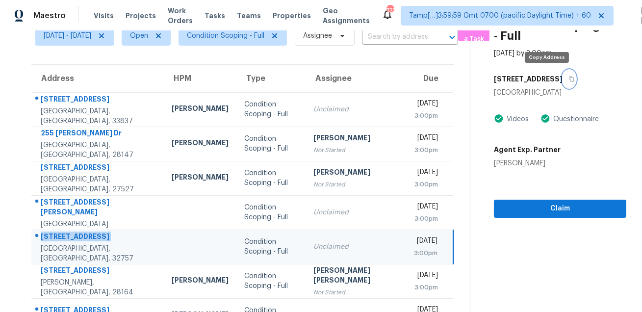
click at [562, 85] on button "button" at bounding box center [568, 79] width 13 height 18
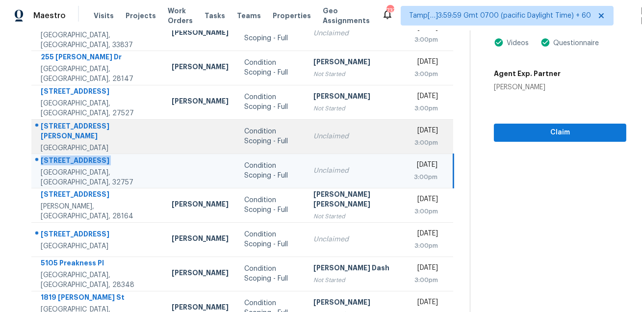
scroll to position [199, 0]
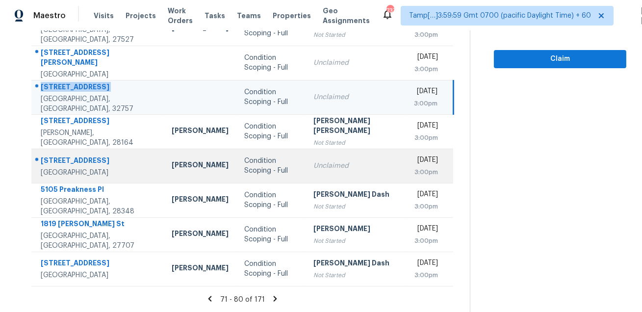
click at [69, 160] on div "1217 W Ball St" at bounding box center [98, 161] width 115 height 12
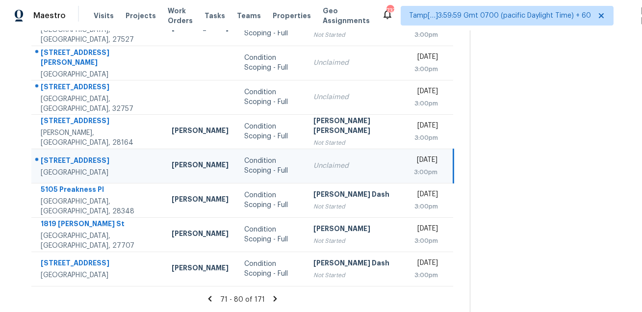
click at [69, 160] on div "1217 W Ball St" at bounding box center [98, 161] width 115 height 12
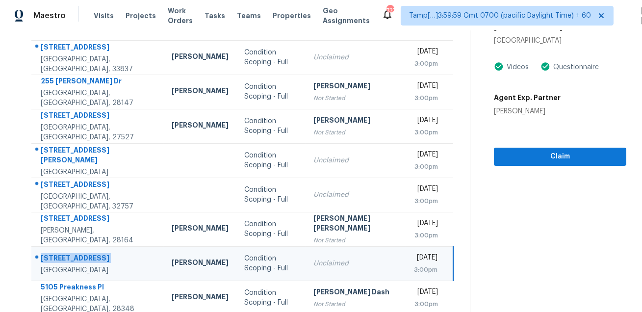
scroll to position [0, 0]
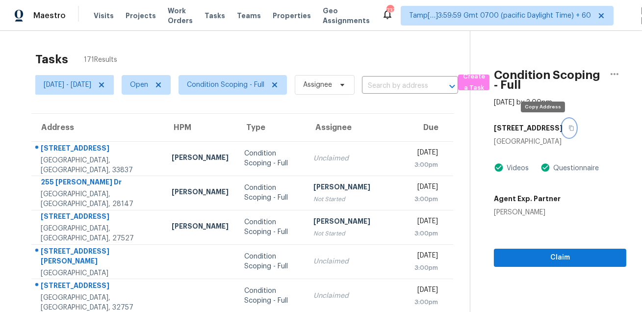
click at [562, 125] on button "button" at bounding box center [568, 128] width 13 height 18
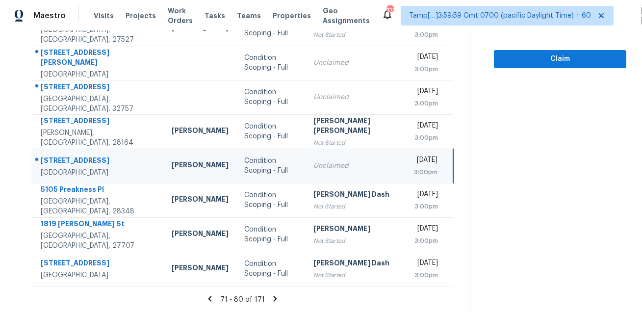
click at [273, 300] on icon at bounding box center [275, 298] width 9 height 9
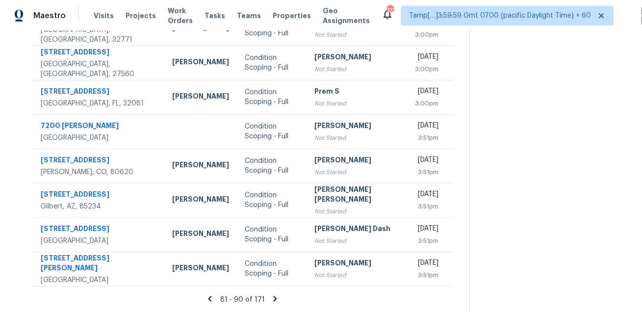
click at [271, 298] on icon at bounding box center [275, 298] width 9 height 9
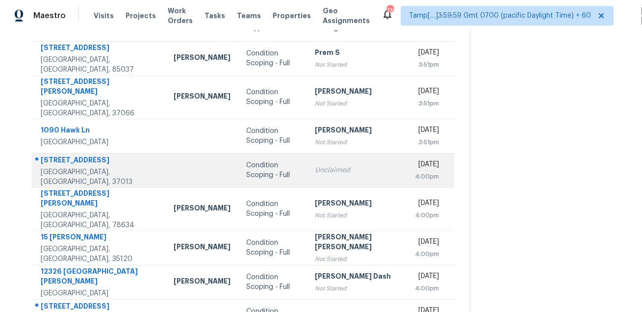
scroll to position [56, 0]
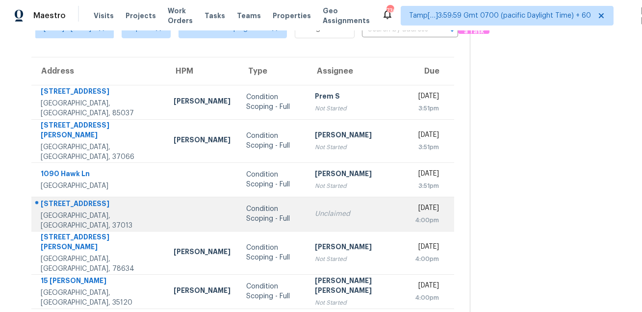
click at [76, 199] on div "4058 Saddlecreek Way Lot 5306" at bounding box center [99, 205] width 117 height 12
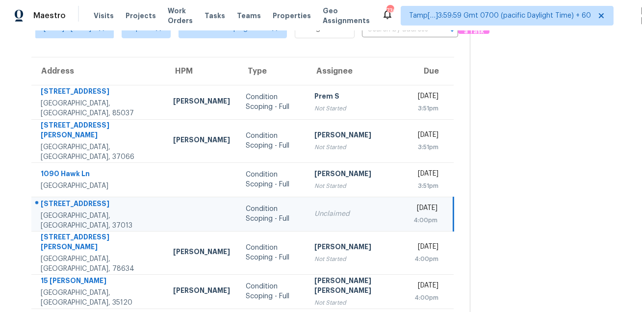
click at [76, 199] on div "4058 Saddlecreek Way Lot 5306" at bounding box center [99, 205] width 117 height 12
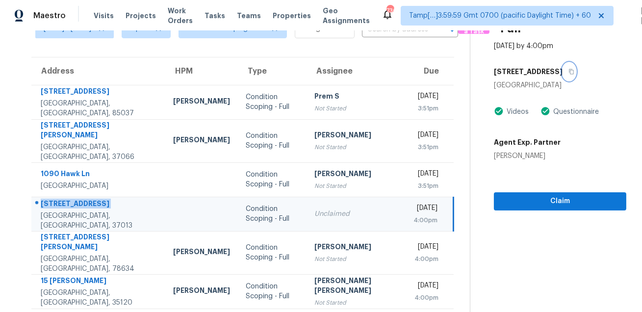
click at [574, 74] on icon "button" at bounding box center [571, 72] width 6 height 6
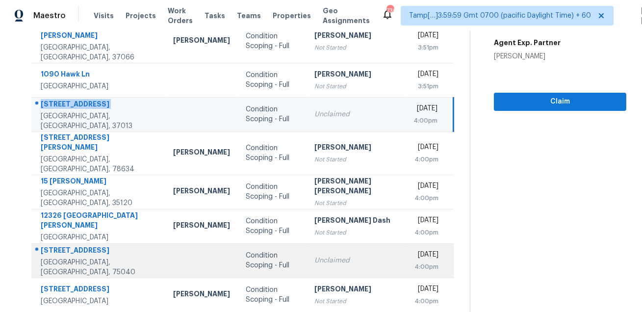
scroll to position [179, 0]
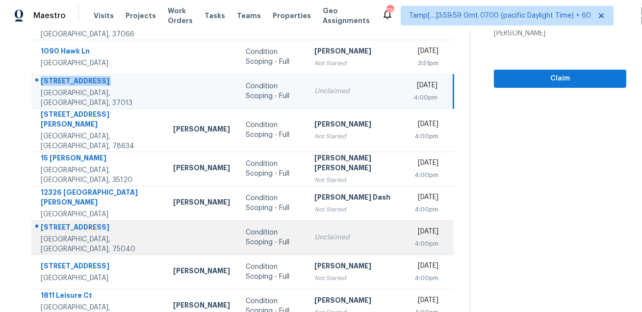
click at [95, 222] on div "1505 Hawk Ct" at bounding box center [99, 228] width 117 height 12
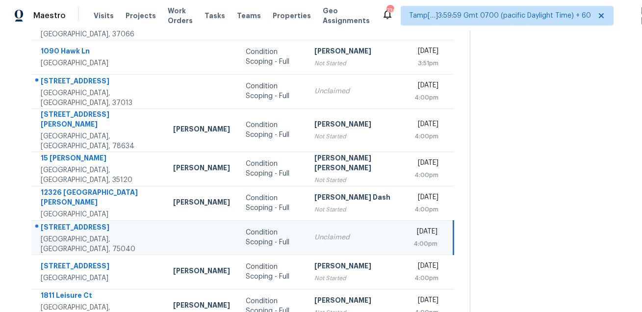
click at [95, 222] on div "1505 Hawk Ct" at bounding box center [99, 228] width 117 height 12
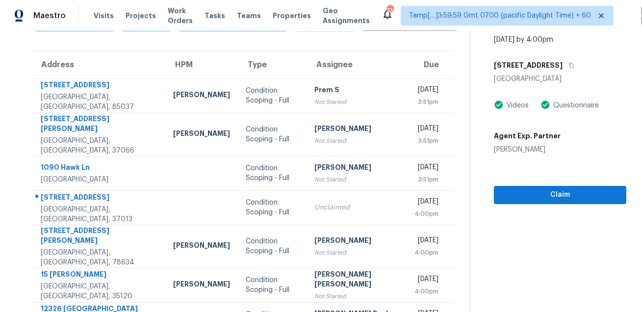
scroll to position [60, 0]
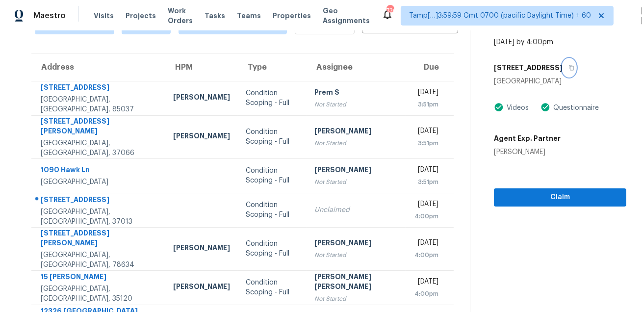
click at [562, 73] on button "button" at bounding box center [568, 68] width 13 height 18
click at [568, 68] on icon "button" at bounding box center [571, 68] width 6 height 6
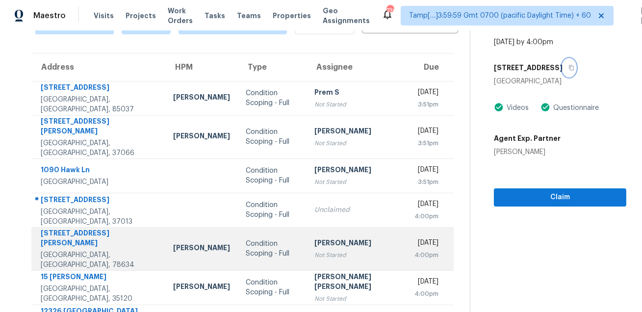
scroll to position [199, 0]
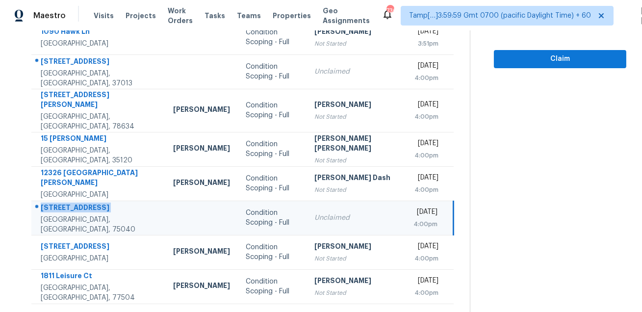
click at [276, 311] on icon at bounding box center [277, 315] width 3 height 5
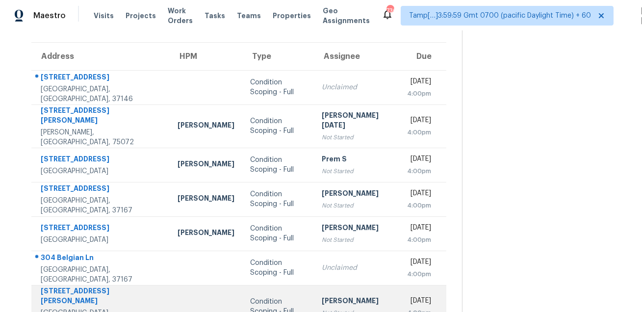
scroll to position [69, 0]
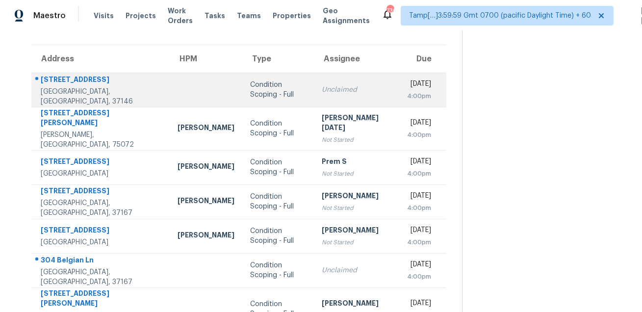
click at [71, 79] on div "308 Young Ln" at bounding box center [101, 81] width 121 height 12
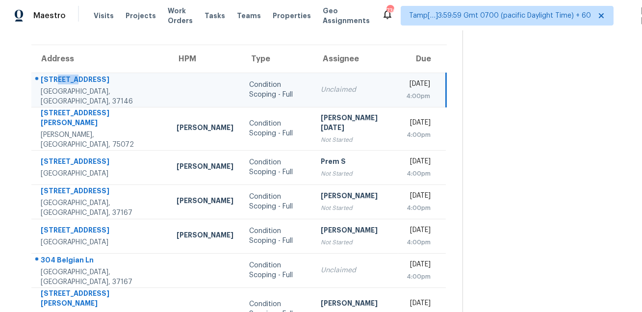
click at [71, 79] on div "308 Young Ln" at bounding box center [101, 81] width 120 height 12
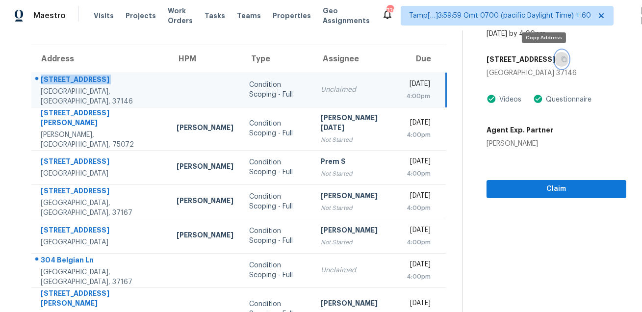
click at [555, 54] on button "button" at bounding box center [561, 60] width 13 height 18
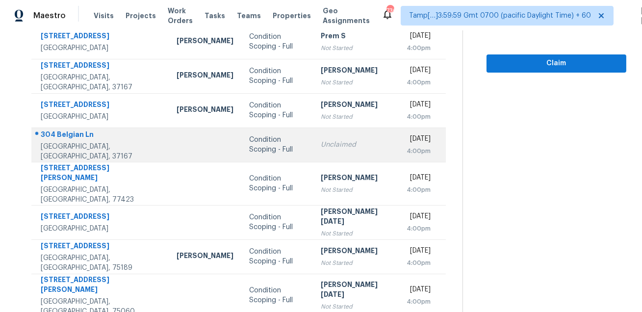
scroll to position [196, 0]
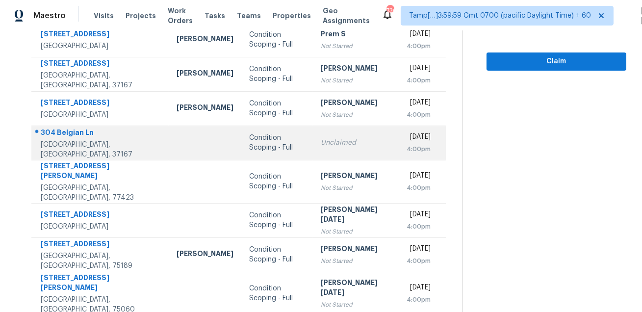
click at [109, 127] on div "304 Belgian Ln" at bounding box center [101, 133] width 120 height 12
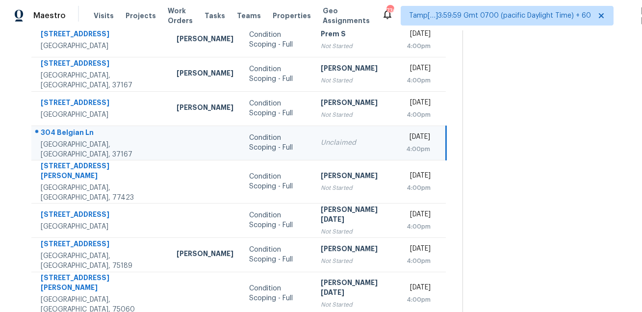
click at [109, 127] on div "304 Belgian Ln" at bounding box center [101, 133] width 120 height 12
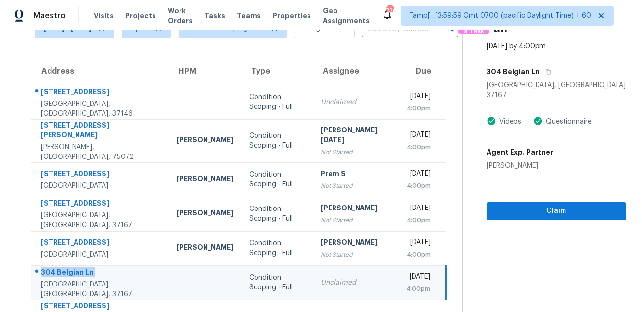
scroll to position [48, 0]
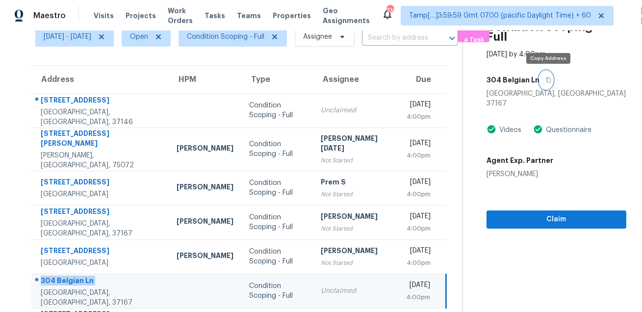
click at [549, 83] on button "button" at bounding box center [545, 80] width 13 height 18
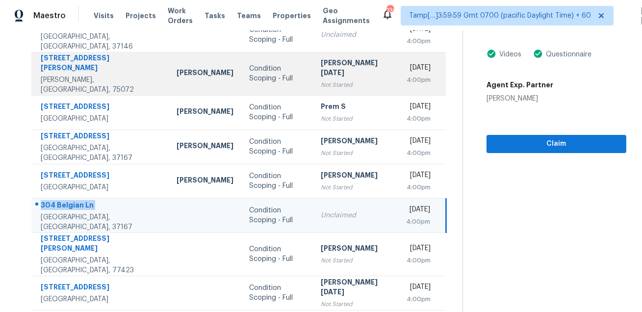
scroll to position [199, 0]
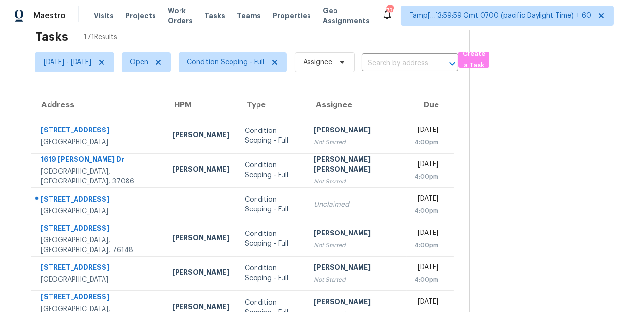
scroll to position [0, 0]
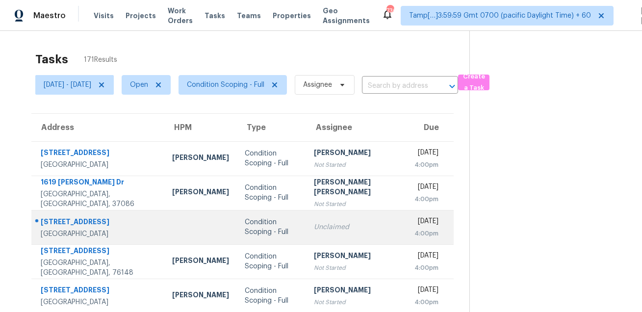
click at [63, 211] on td "8914 Donys Dr Houston, TX, 77040" at bounding box center [97, 227] width 133 height 34
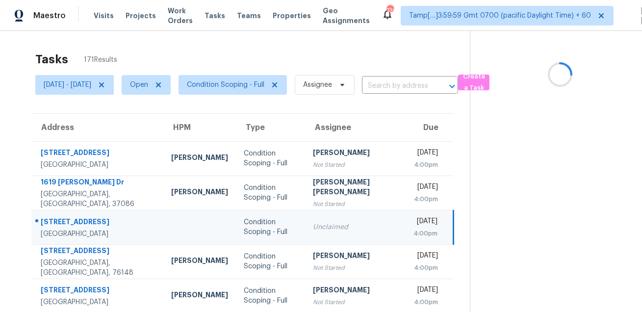
click at [63, 211] on td "8914 Donys Dr Houston, TX, 77040" at bounding box center [97, 227] width 132 height 34
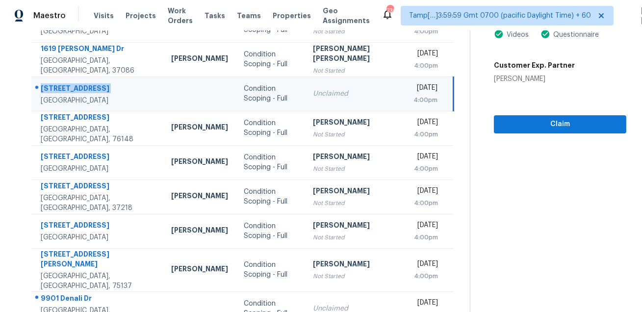
scroll to position [195, 0]
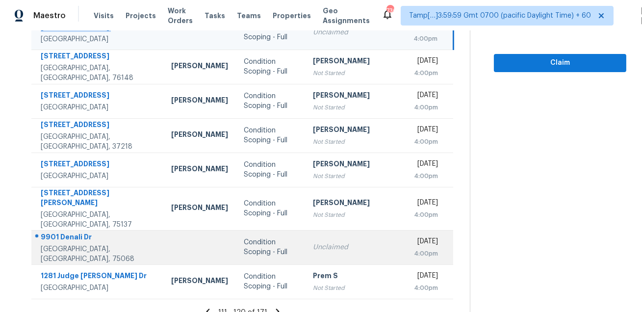
click at [97, 235] on div "9901 Denali Dr" at bounding box center [98, 238] width 115 height 12
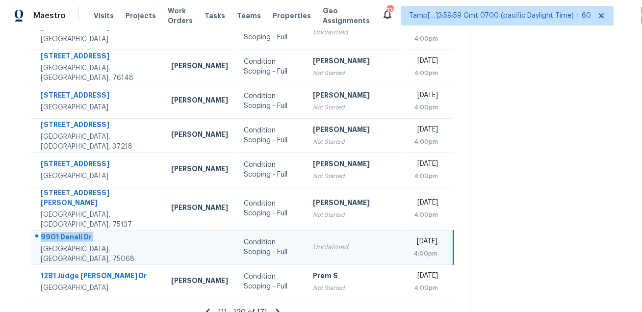
click at [97, 235] on div "9901 Denali Dr" at bounding box center [98, 238] width 115 height 12
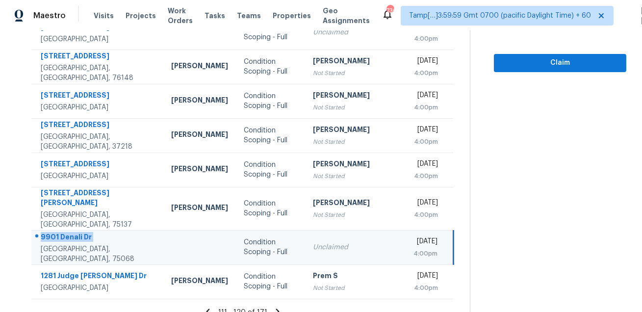
scroll to position [0, 0]
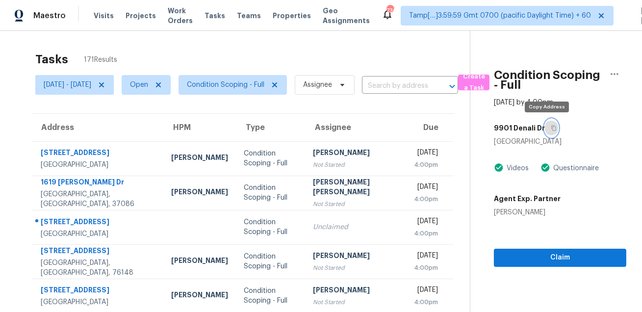
click at [549, 131] on button "button" at bounding box center [551, 128] width 13 height 18
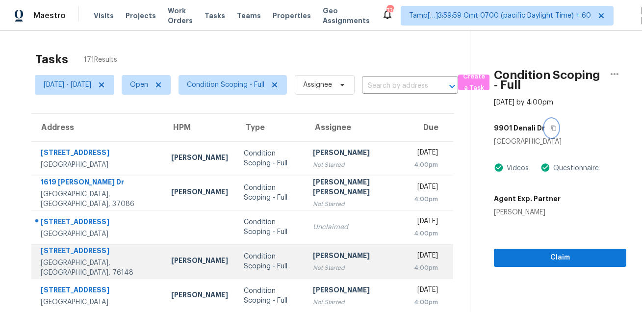
scroll to position [199, 0]
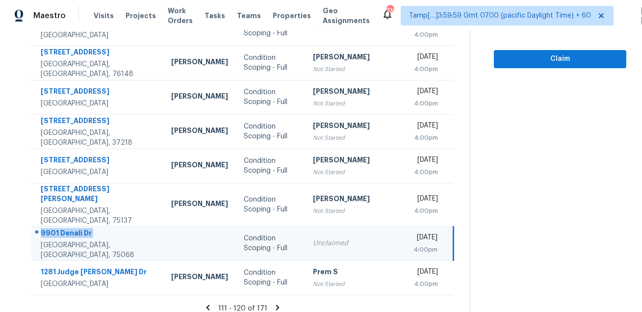
click at [273, 303] on icon at bounding box center [277, 307] width 9 height 9
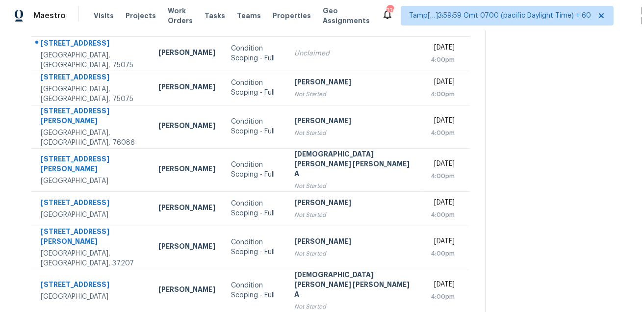
scroll to position [0, 0]
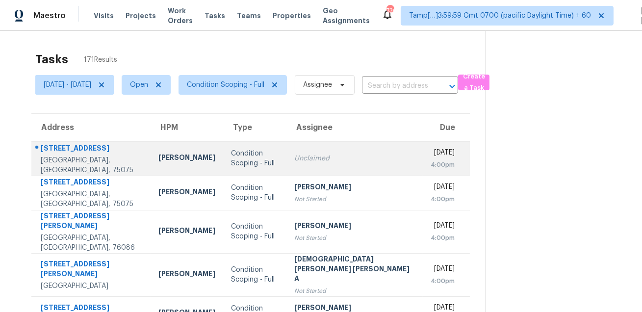
click at [107, 150] on div "2200 Teakwood Ln" at bounding box center [92, 149] width 102 height 12
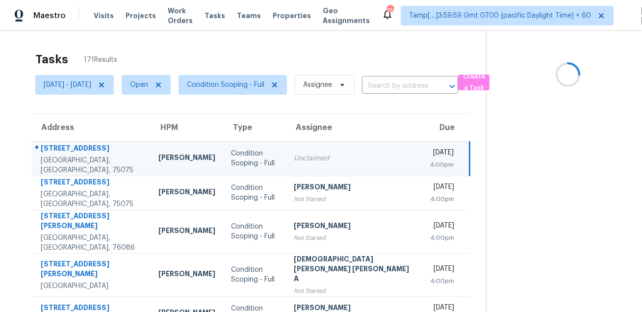
click at [107, 150] on div "2200 Teakwood Ln" at bounding box center [92, 149] width 102 height 12
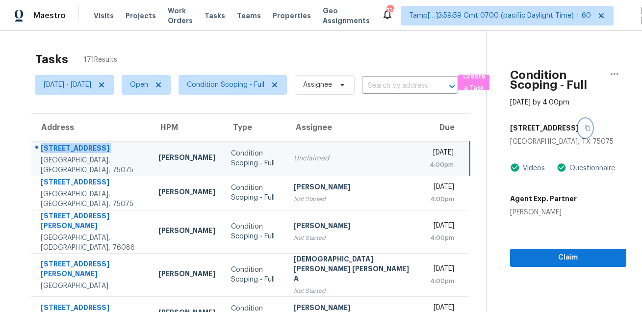
click at [585, 128] on icon "button" at bounding box center [587, 128] width 5 height 5
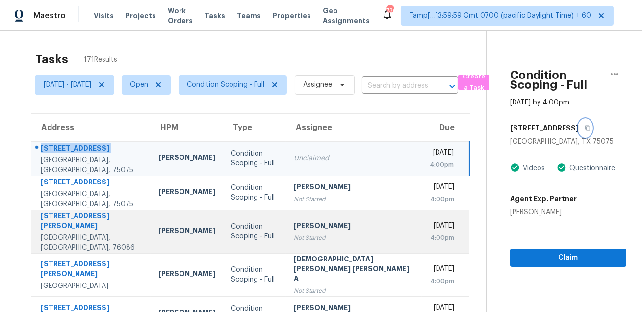
scroll to position [199, 0]
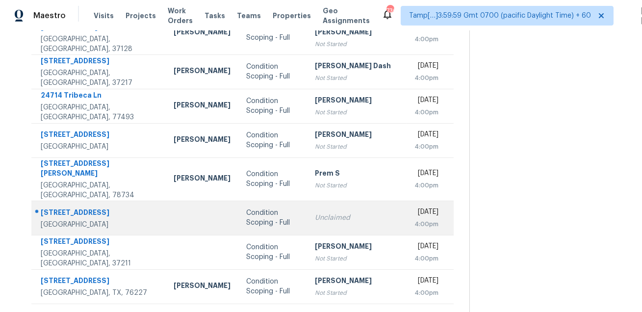
click at [75, 207] on div "234 Maybrook Dr" at bounding box center [99, 213] width 117 height 12
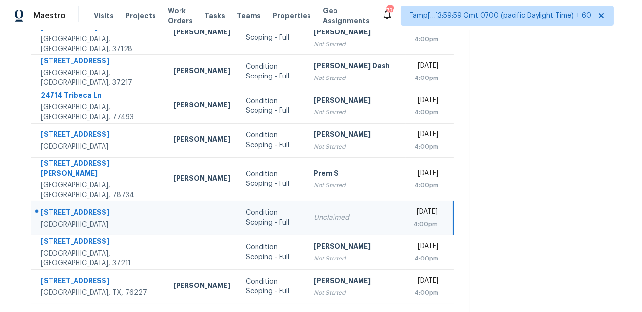
click at [75, 207] on div "234 Maybrook Dr" at bounding box center [99, 213] width 117 height 12
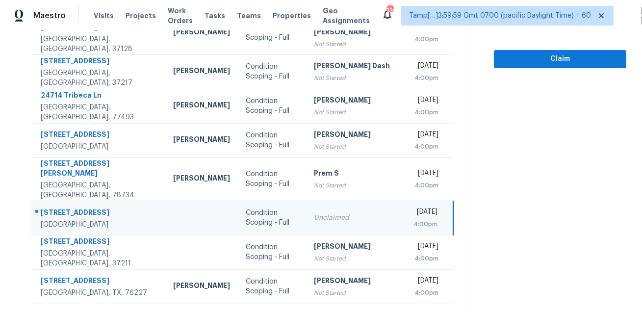
click at [274, 311] on icon at bounding box center [278, 316] width 9 height 9
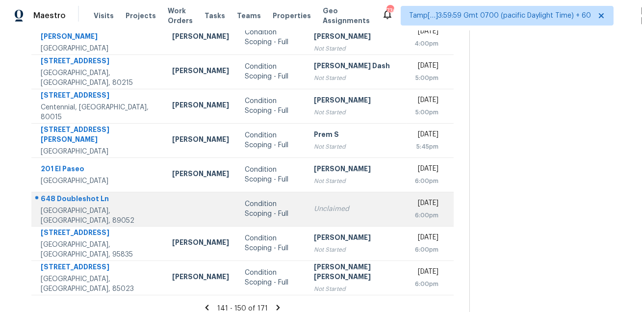
click at [62, 197] on div "648 Doubleshot Ln" at bounding box center [99, 200] width 116 height 12
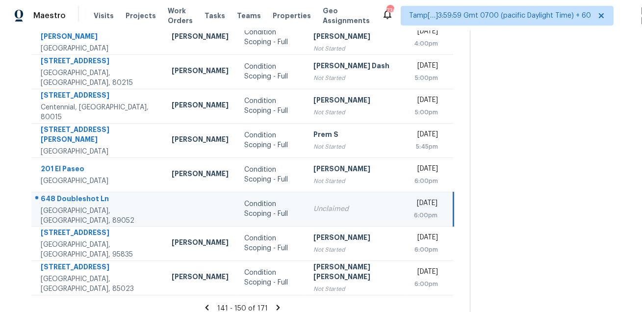
click at [62, 197] on div "648 Doubleshot Ln" at bounding box center [98, 200] width 115 height 12
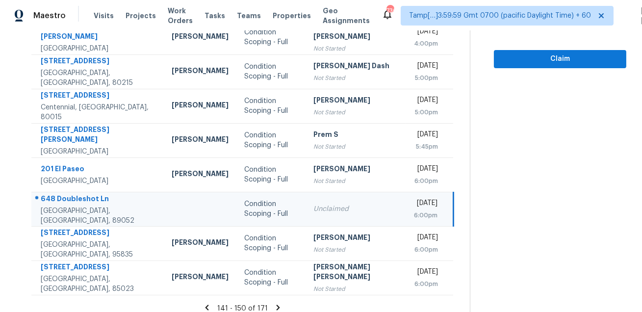
click at [277, 305] on icon at bounding box center [278, 307] width 3 height 5
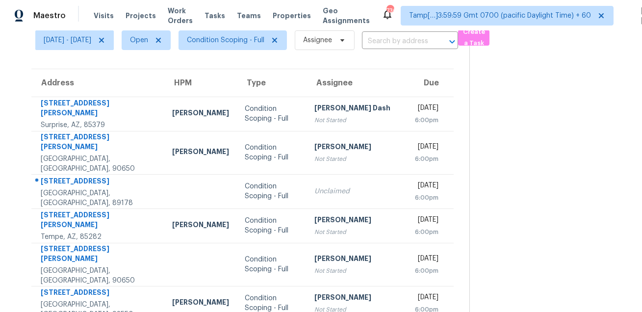
scroll to position [86, 0]
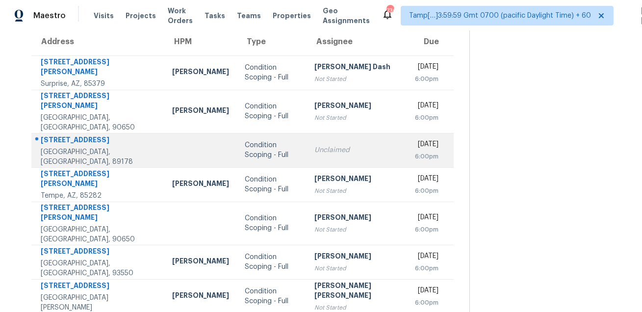
click at [104, 147] on div "Las Vegas, NV, 89178" at bounding box center [99, 157] width 116 height 20
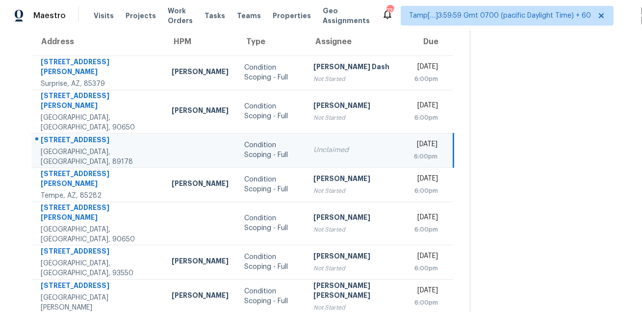
click at [104, 135] on div "8792 Charm Canyon Ave" at bounding box center [98, 141] width 115 height 12
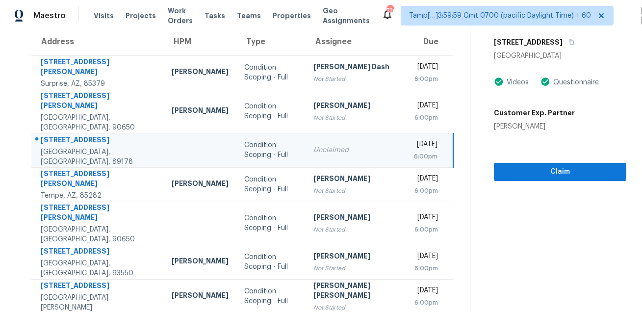
click at [104, 135] on div "8792 Charm Canyon Ave" at bounding box center [98, 141] width 115 height 12
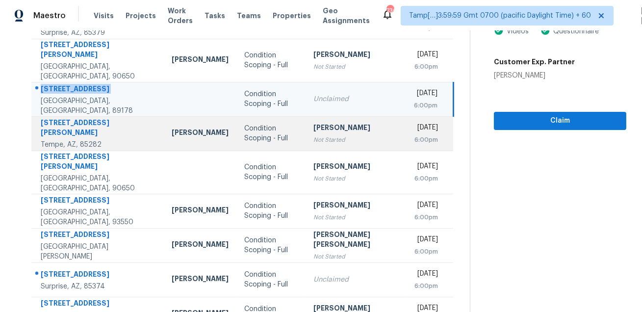
scroll to position [199, 0]
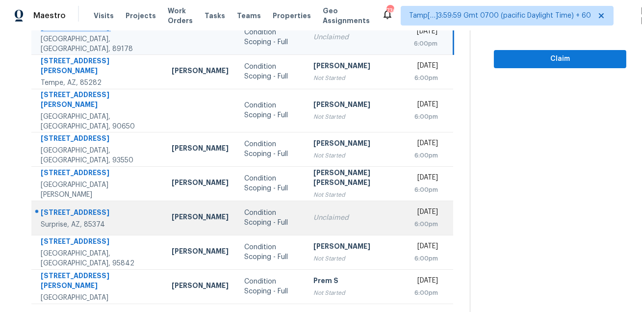
click at [74, 207] on div "15950 W Summerwalk Dr" at bounding box center [98, 213] width 115 height 12
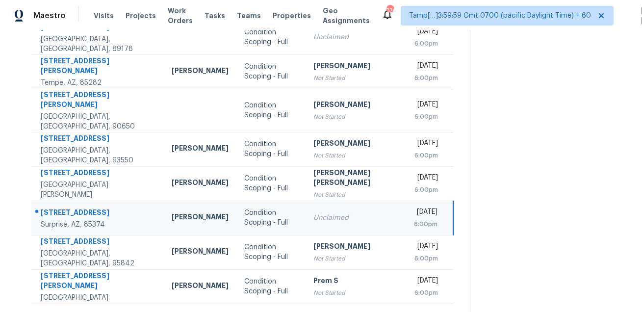
click at [74, 207] on div "15950 W Summerwalk Dr" at bounding box center [98, 213] width 115 height 12
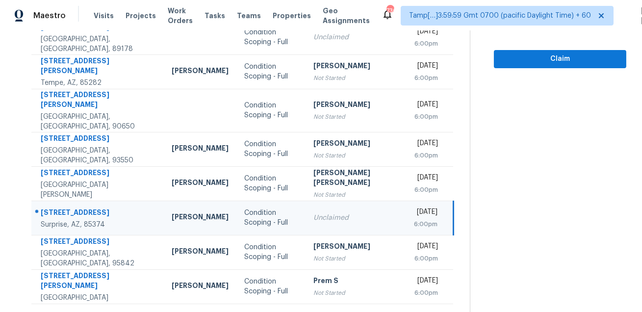
click at [96, 207] on div "15950 W Summerwalk Dr" at bounding box center [98, 213] width 115 height 12
click at [276, 311] on icon at bounding box center [278, 316] width 9 height 9
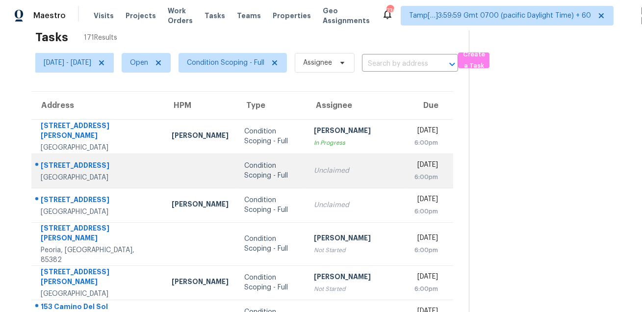
scroll to position [39, 0]
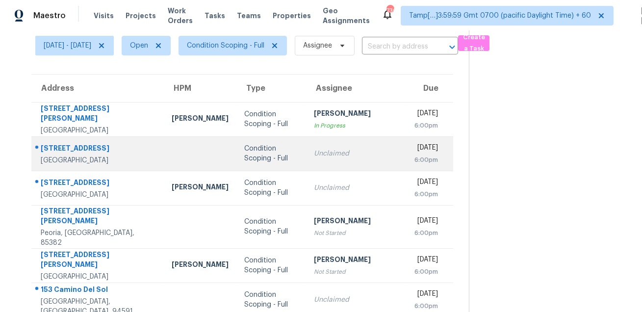
click at [78, 147] on div "208 W Walnut Ave" at bounding box center [98, 149] width 115 height 12
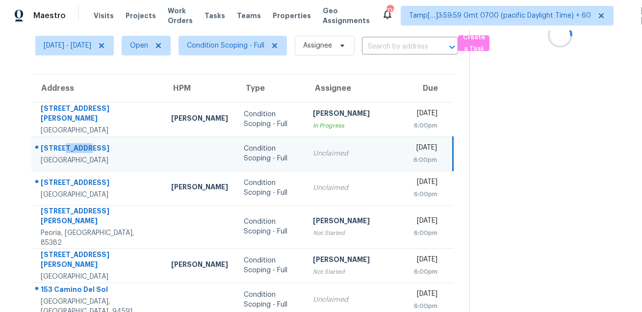
click at [78, 147] on div "208 W Walnut Ave" at bounding box center [98, 149] width 115 height 12
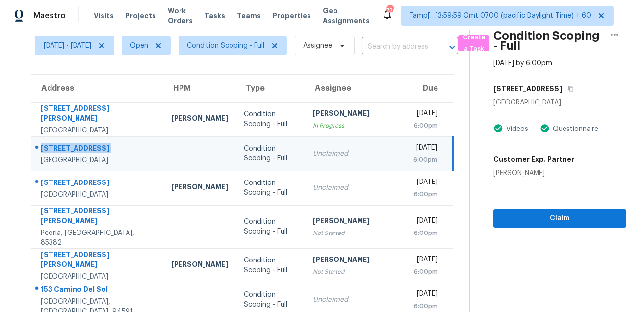
click at [536, 118] on div "208 W Walnut Ave El Segundo, CA 90245 Videos Questionnaire Customer Exp. Partne…" at bounding box center [559, 129] width 133 height 98
click at [568, 90] on icon "button" at bounding box center [571, 89] width 6 height 6
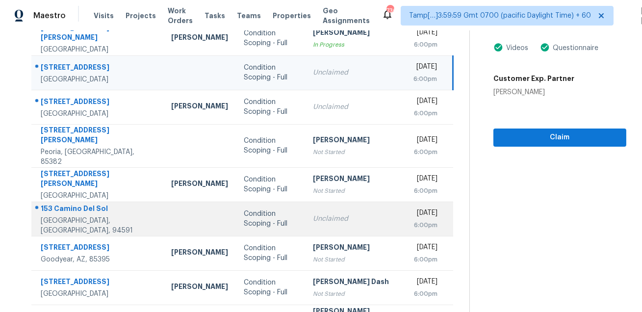
scroll to position [125, 0]
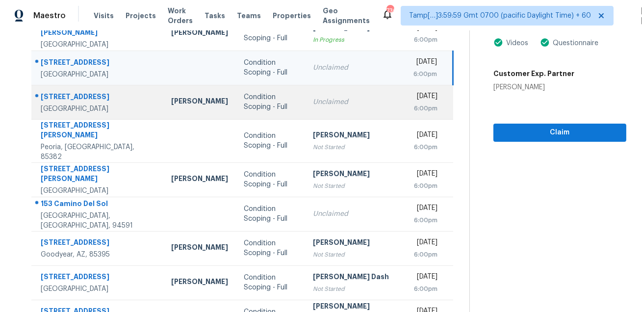
click at [99, 97] on div "34395 N Cherrystone Dr" at bounding box center [98, 98] width 115 height 12
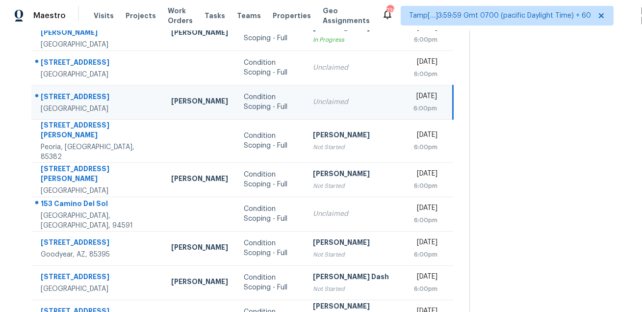
click at [99, 97] on div "34395 N Cherrystone Dr" at bounding box center [98, 98] width 115 height 12
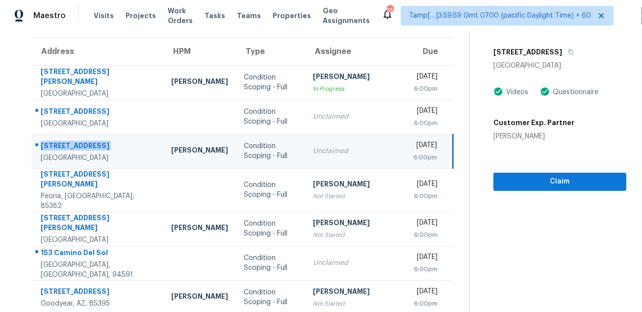
scroll to position [37, 0]
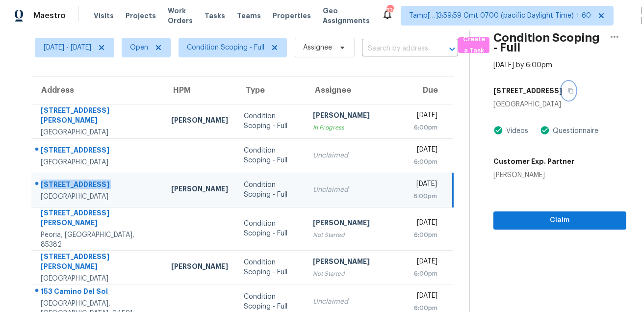
click at [574, 91] on icon "button" at bounding box center [571, 91] width 6 height 6
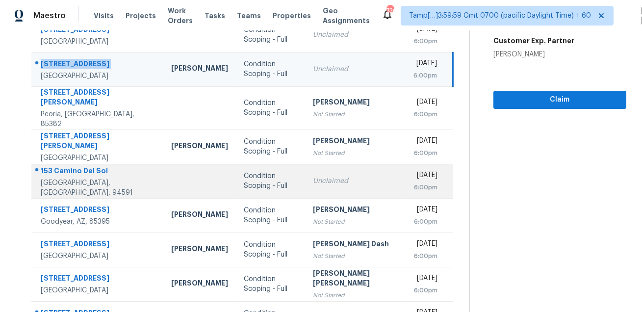
scroll to position [166, 0]
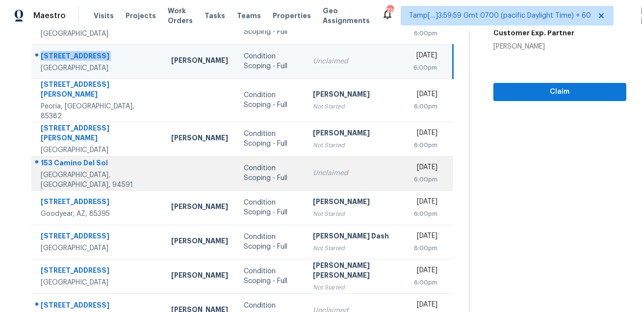
click at [86, 158] on div "153 Camino Del Sol" at bounding box center [98, 164] width 115 height 12
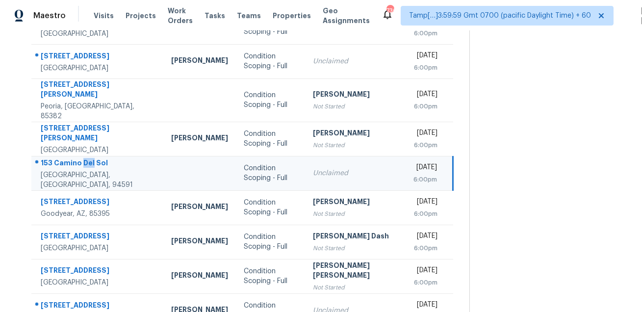
click at [86, 158] on div "153 Camino Del Sol" at bounding box center [98, 164] width 115 height 12
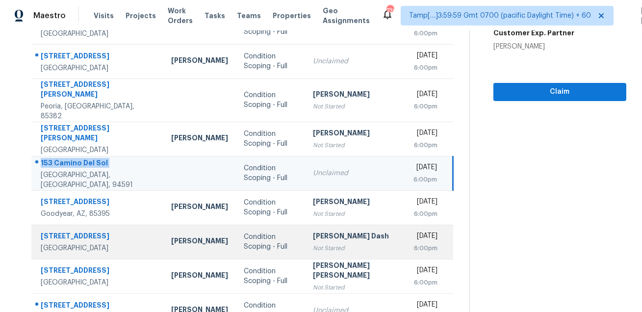
scroll to position [199, 0]
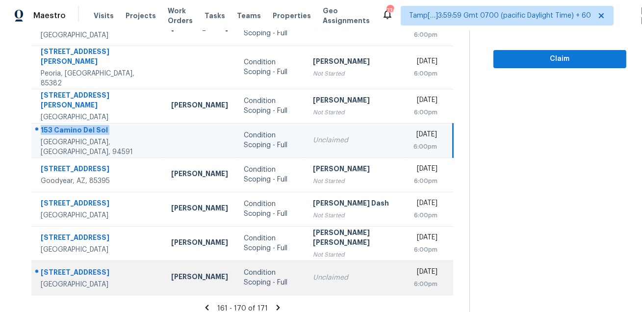
click at [68, 267] on div "34 W Summit Dr" at bounding box center [98, 273] width 115 height 12
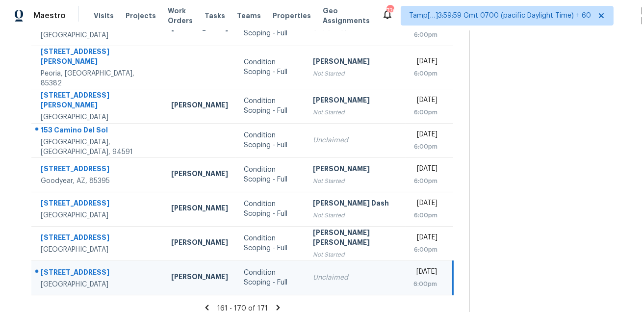
click at [68, 267] on div "34 W Summit Dr" at bounding box center [98, 273] width 115 height 12
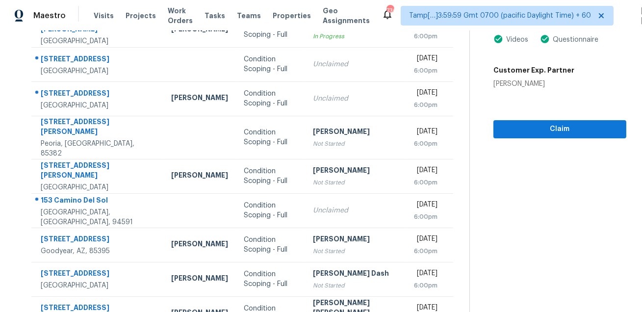
scroll to position [43, 0]
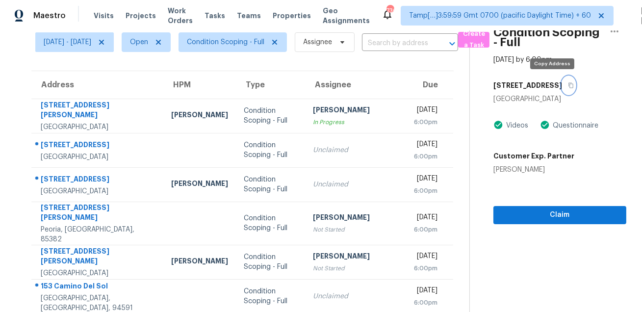
click at [568, 87] on icon "button" at bounding box center [570, 85] width 5 height 5
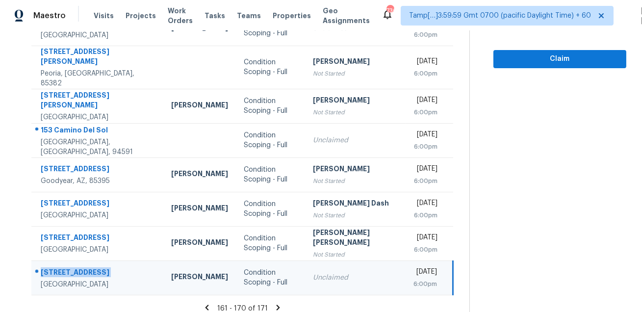
click at [274, 303] on icon at bounding box center [278, 307] width 9 height 9
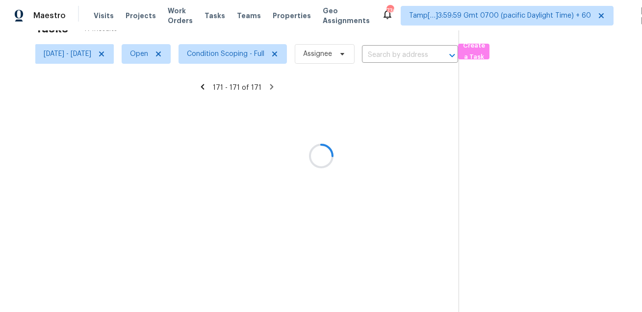
scroll to position [30, 0]
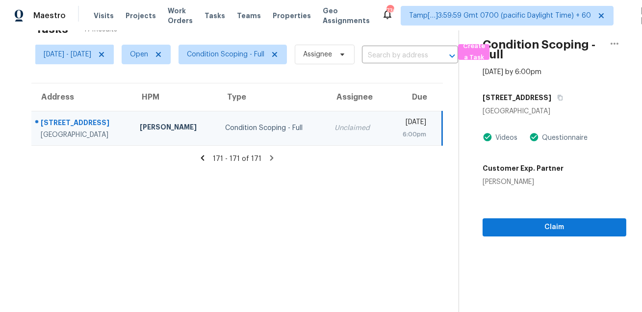
click at [74, 118] on div "34 W Summit Dr" at bounding box center [82, 124] width 83 height 12
click at [489, 54] on button "Create a Task" at bounding box center [473, 52] width 31 height 16
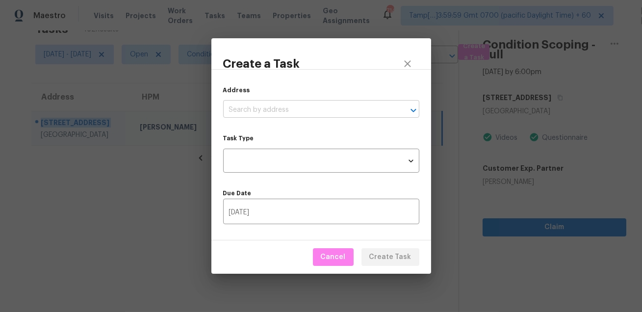
click at [372, 107] on input "text" at bounding box center [307, 109] width 169 height 15
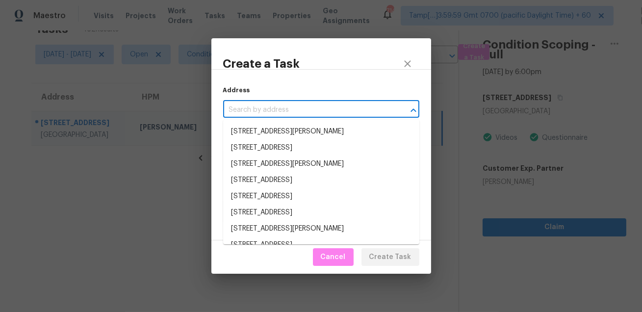
paste input "153 Farrow Pointe Ln, Columbia, SC 29203"
type input "153 Farrow Pointe Ln, Columbia, SC 29203"
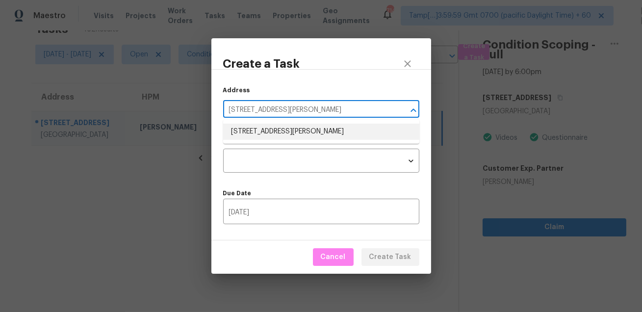
click at [332, 132] on li "153 Farrow Pointe Ln, Columbia, SC 29203" at bounding box center [321, 132] width 196 height 16
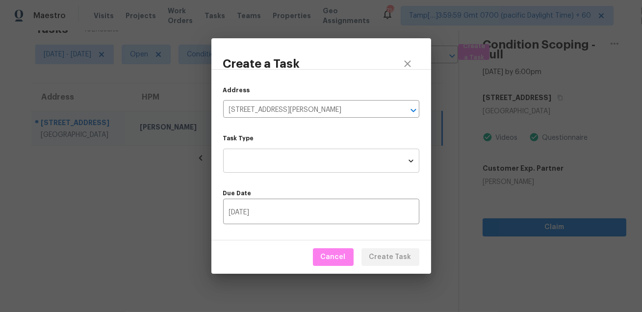
click at [309, 155] on body "Maestro Visits Projects Work Orders Tasks Teams Properties Geo Assignments 714 …" at bounding box center [321, 156] width 642 height 312
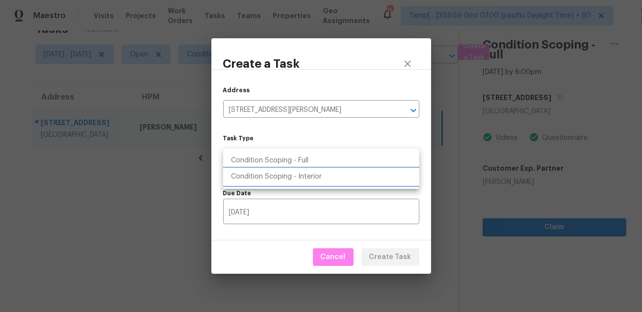
click at [310, 175] on li "Condition Scoping - Interior" at bounding box center [321, 177] width 196 height 16
type input "virtual_interior_assessment"
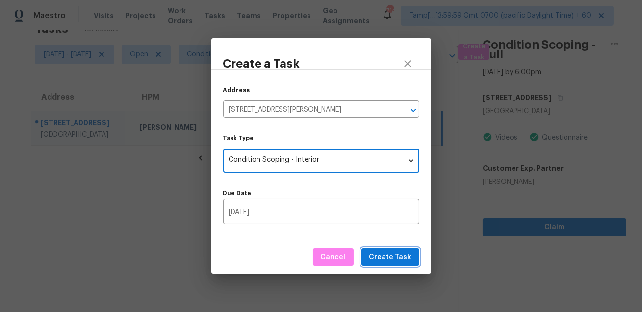
click at [378, 255] on span "Create Task" at bounding box center [390, 257] width 42 height 12
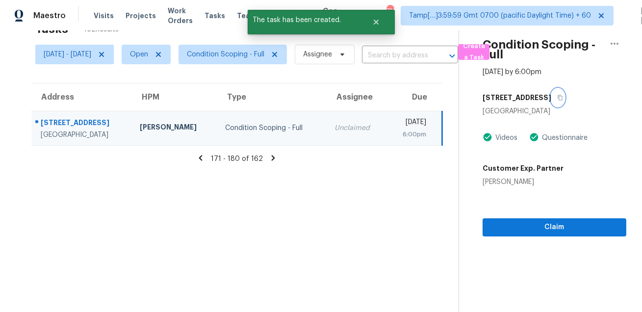
click at [558, 95] on icon "button" at bounding box center [560, 97] width 5 height 5
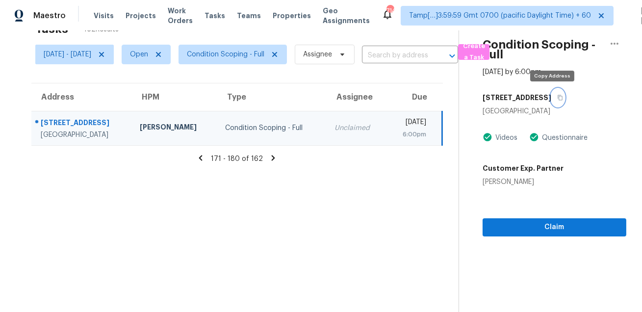
click at [551, 99] on button "button" at bounding box center [557, 98] width 13 height 18
